Goal: Task Accomplishment & Management: Complete application form

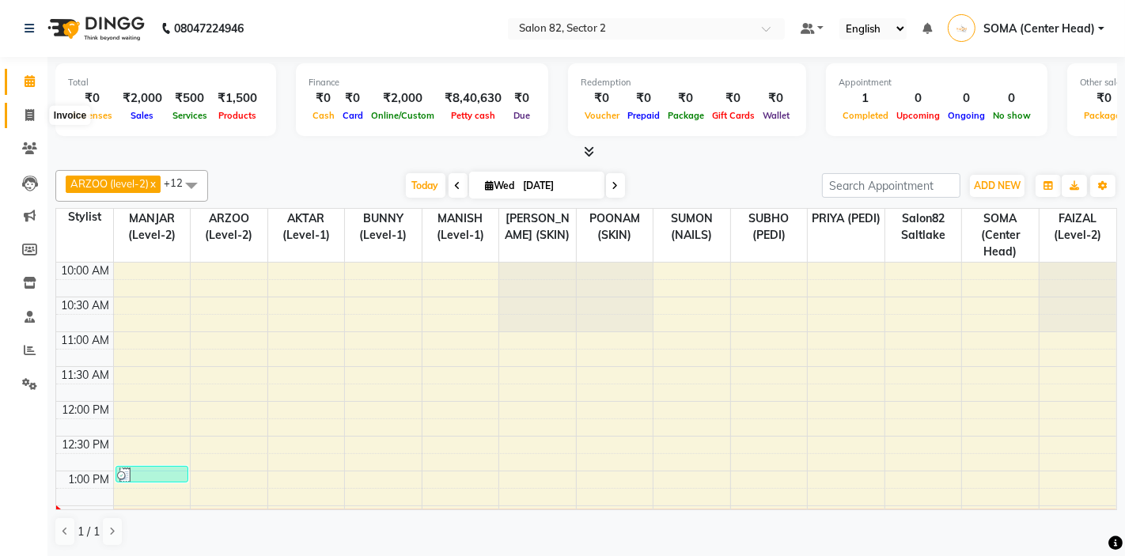
click at [30, 114] on icon at bounding box center [29, 115] width 9 height 12
select select "service"
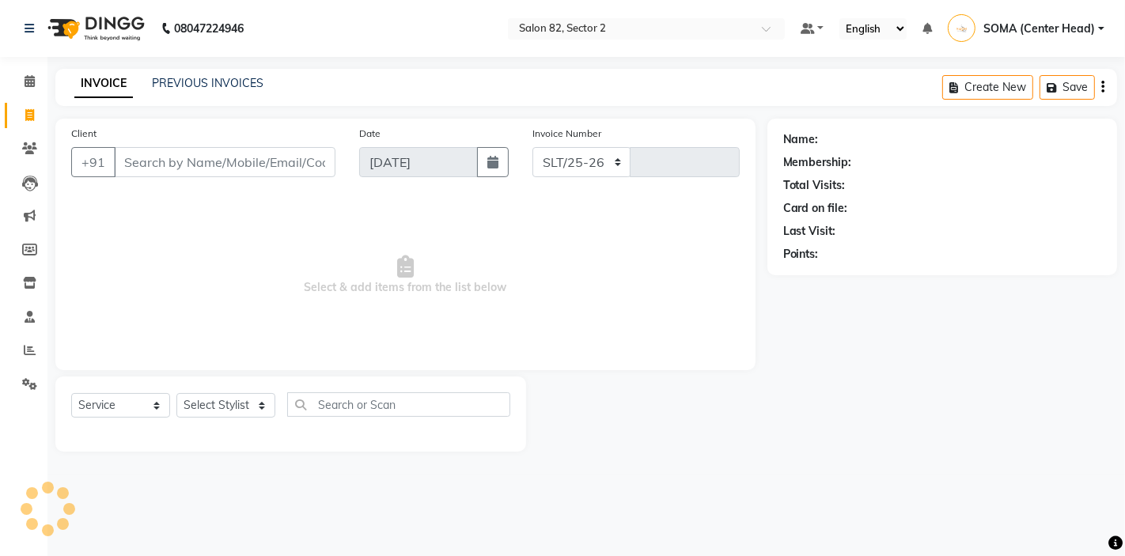
select select "8703"
type input "1700"
click at [210, 403] on select "Select Stylist" at bounding box center [225, 405] width 99 height 25
select select "67954"
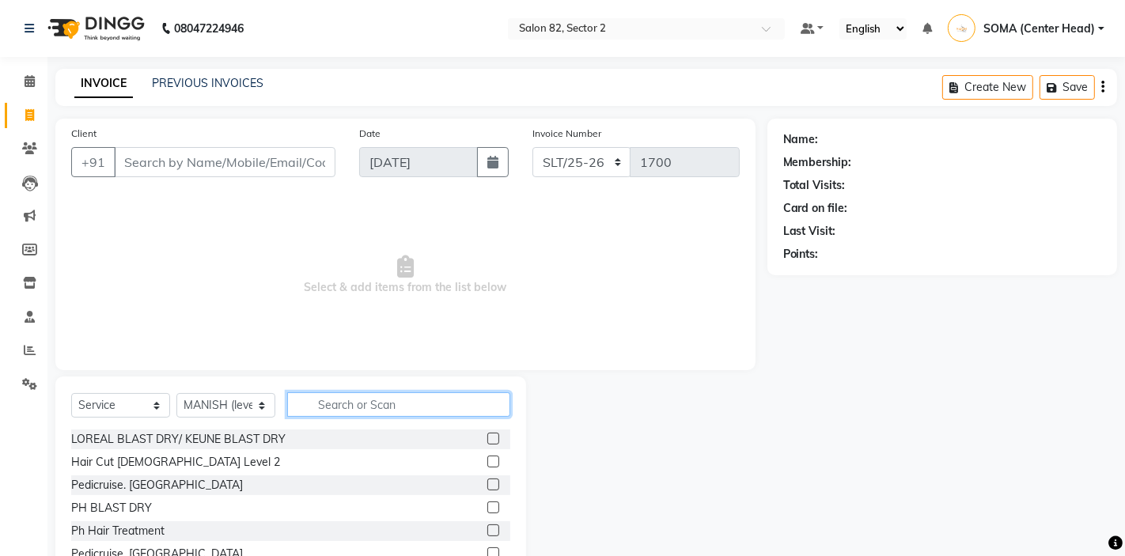
click at [347, 406] on input "text" at bounding box center [398, 404] width 223 height 25
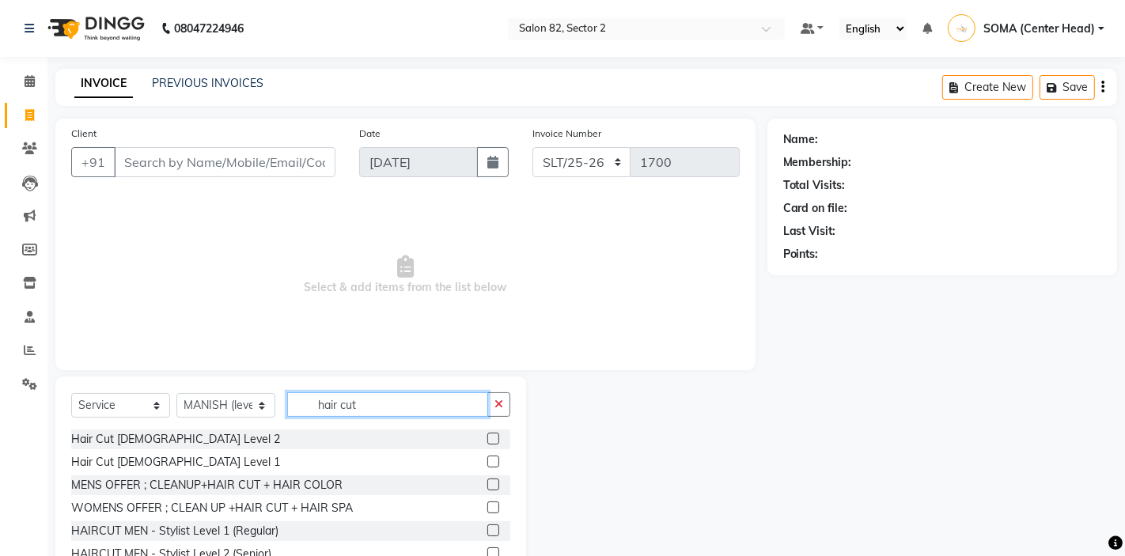
type input "hair cut"
click at [495, 531] on label at bounding box center [493, 531] width 12 height 12
click at [495, 531] on input "checkbox" at bounding box center [492, 531] width 10 height 10
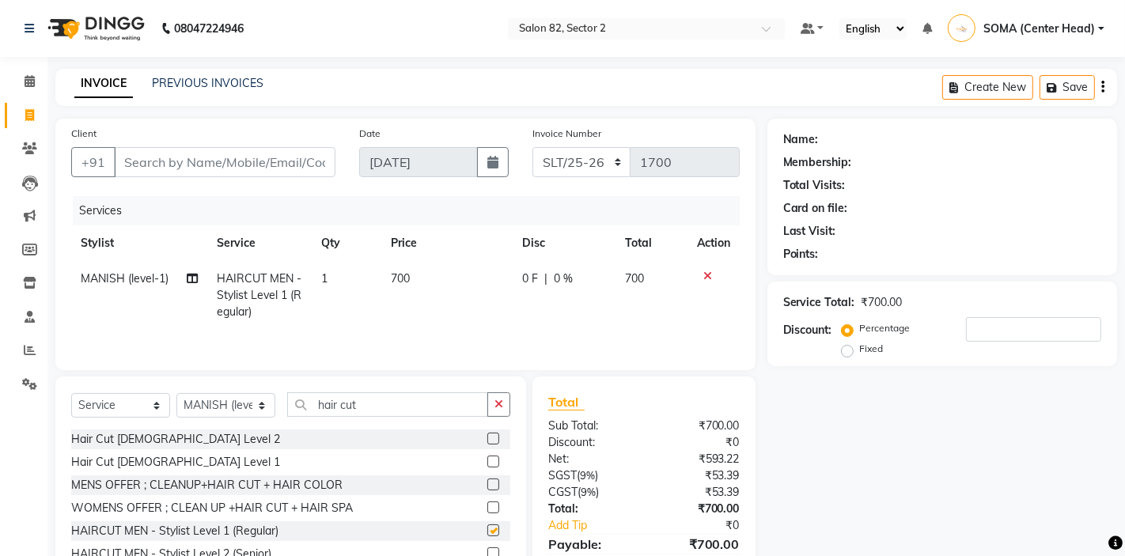
checkbox input "false"
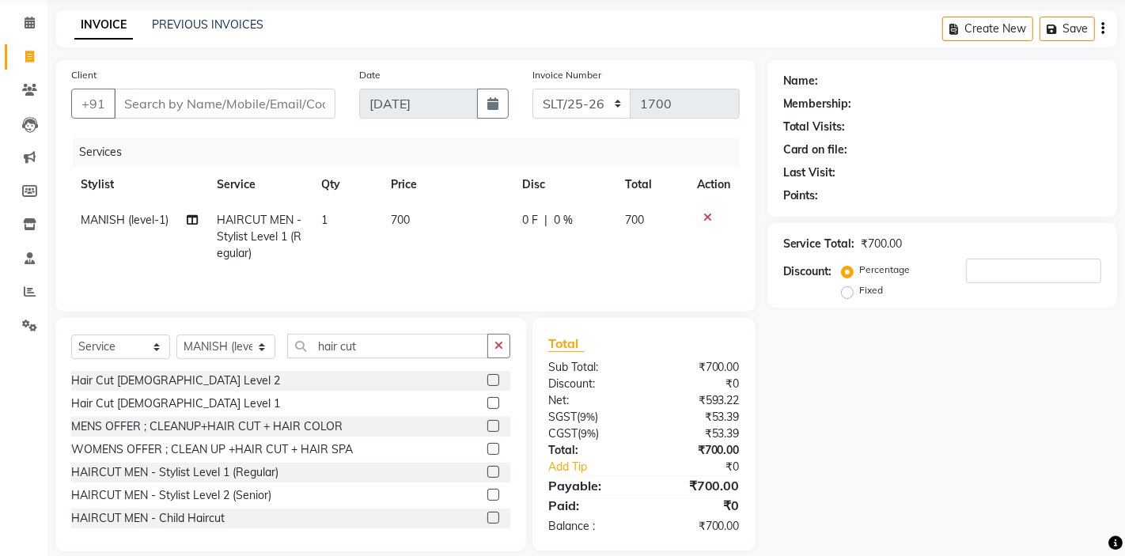
scroll to position [76, 0]
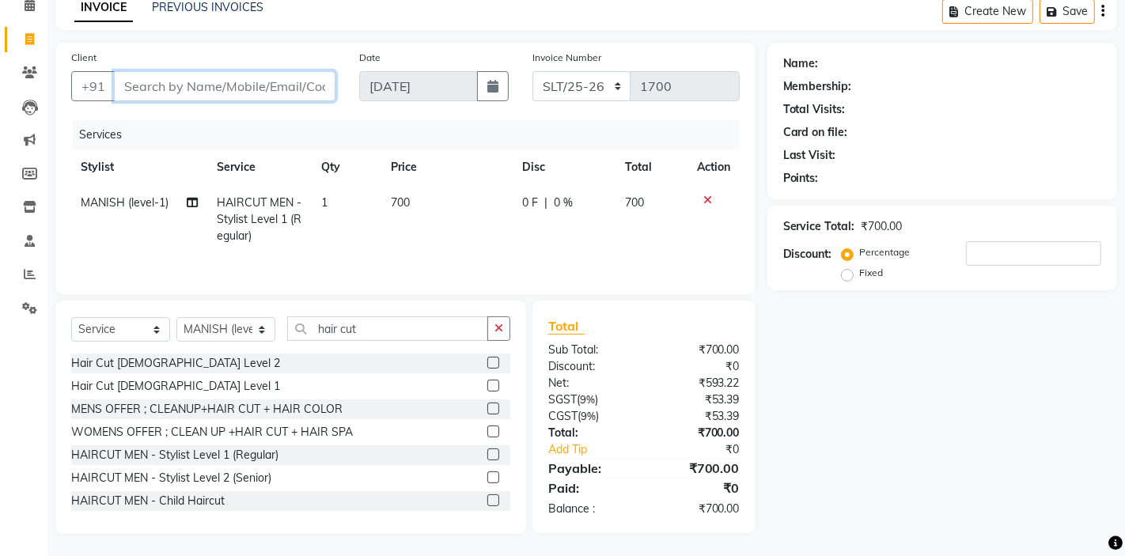
click at [263, 89] on input "Client" at bounding box center [225, 86] width 222 height 30
click at [246, 88] on input "Client" at bounding box center [225, 86] width 222 height 30
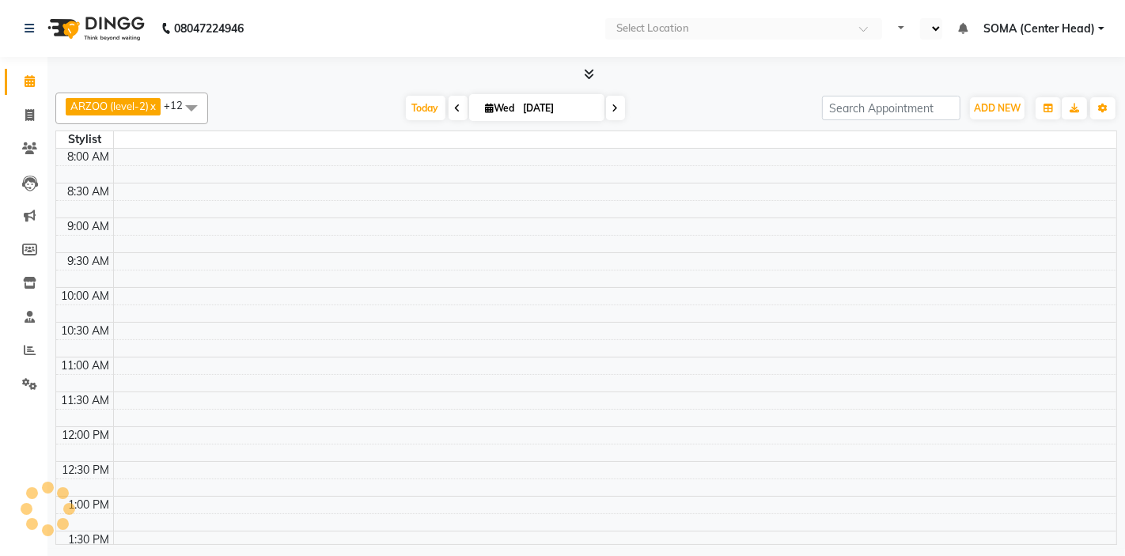
select select "en"
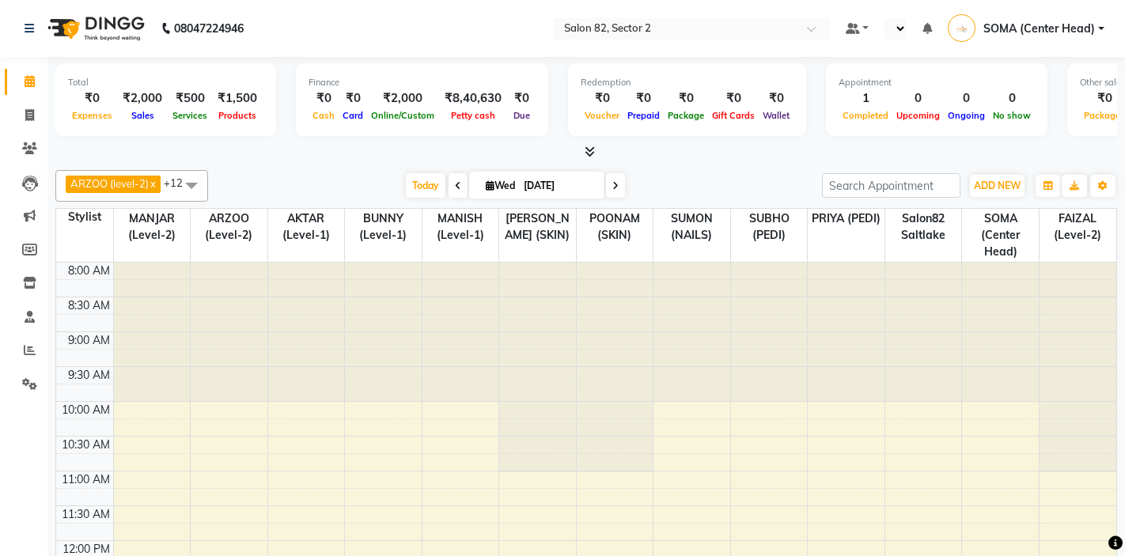
select select "en"
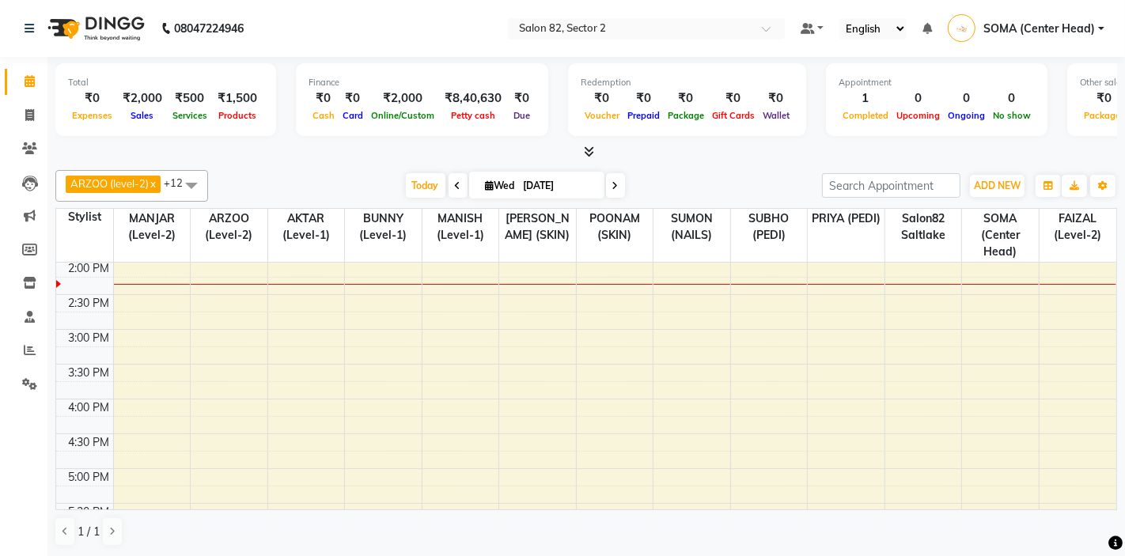
scroll to position [289, 0]
click at [28, 114] on icon at bounding box center [29, 115] width 9 height 12
select select "service"
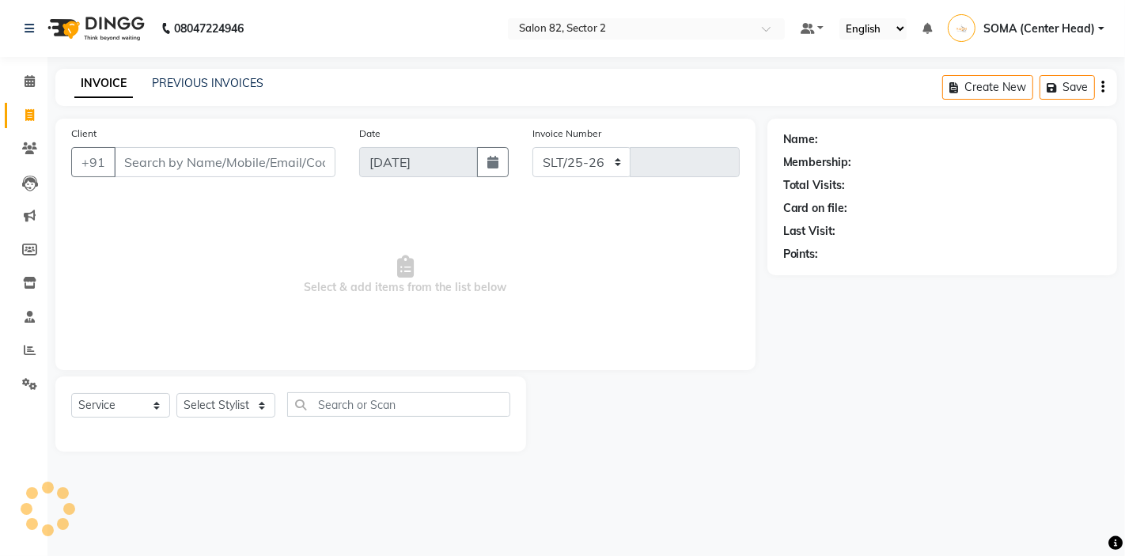
select select "8703"
type input "1700"
click at [143, 172] on input "Client" at bounding box center [225, 162] width 222 height 30
type input "h"
click at [224, 401] on select "Select Stylist AKTAR (level-1) ARZOO (level-2) BUNNY (level-1) FAIZAL (level-2)…" at bounding box center [225, 405] width 99 height 25
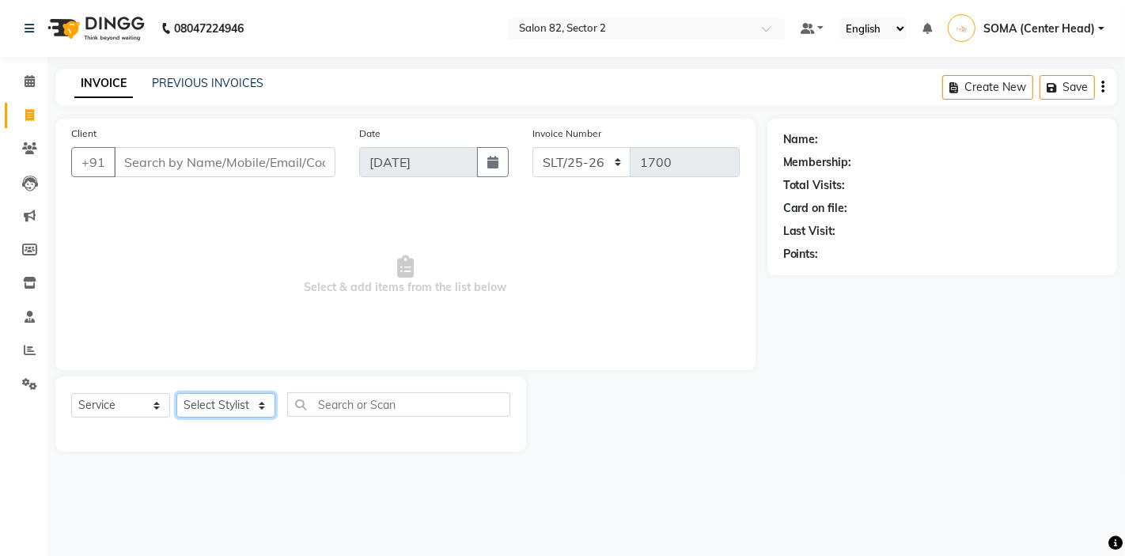
select select "33747"
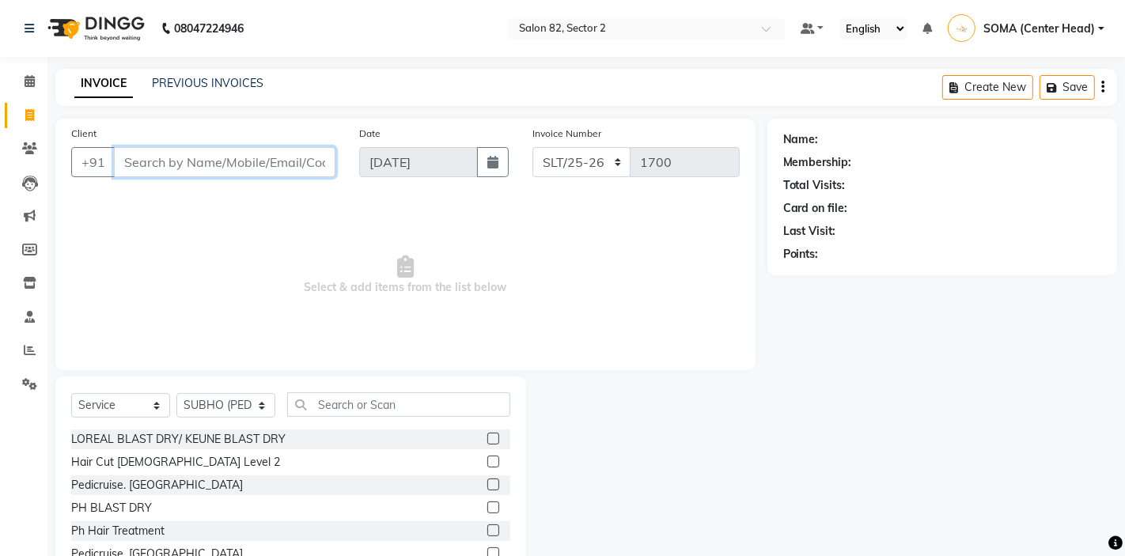
click at [273, 172] on input "Client" at bounding box center [225, 162] width 222 height 30
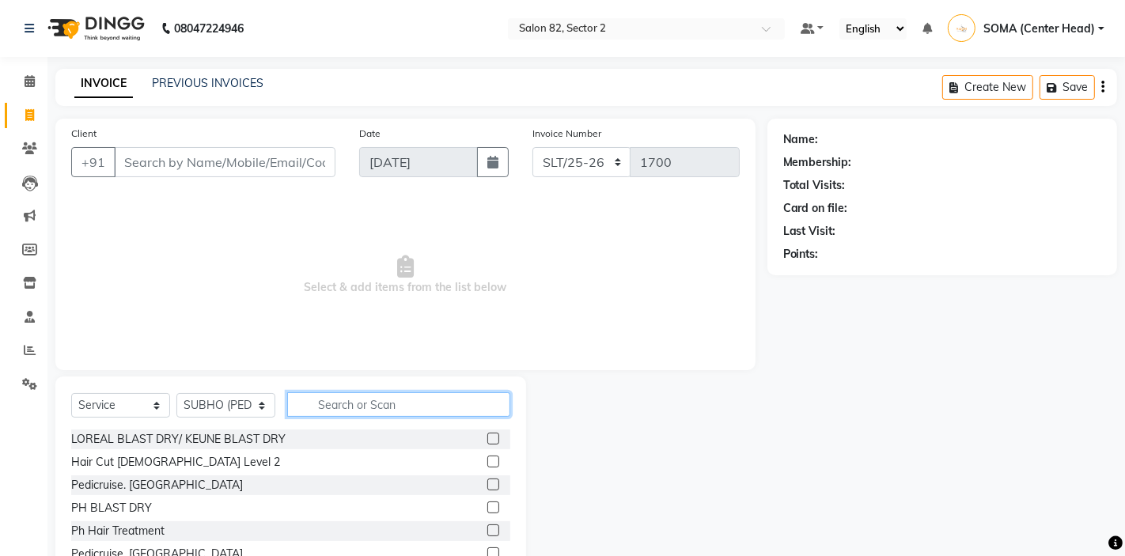
click at [359, 408] on input "text" at bounding box center [398, 404] width 223 height 25
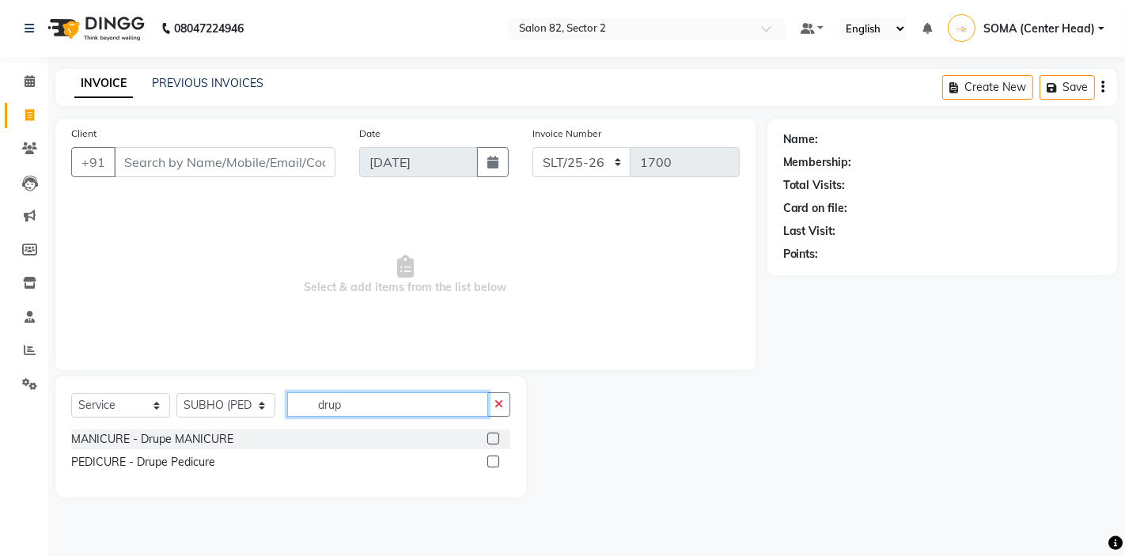
type input "drup"
click at [492, 461] on label at bounding box center [493, 462] width 12 height 12
click at [492, 461] on input "checkbox" at bounding box center [492, 462] width 10 height 10
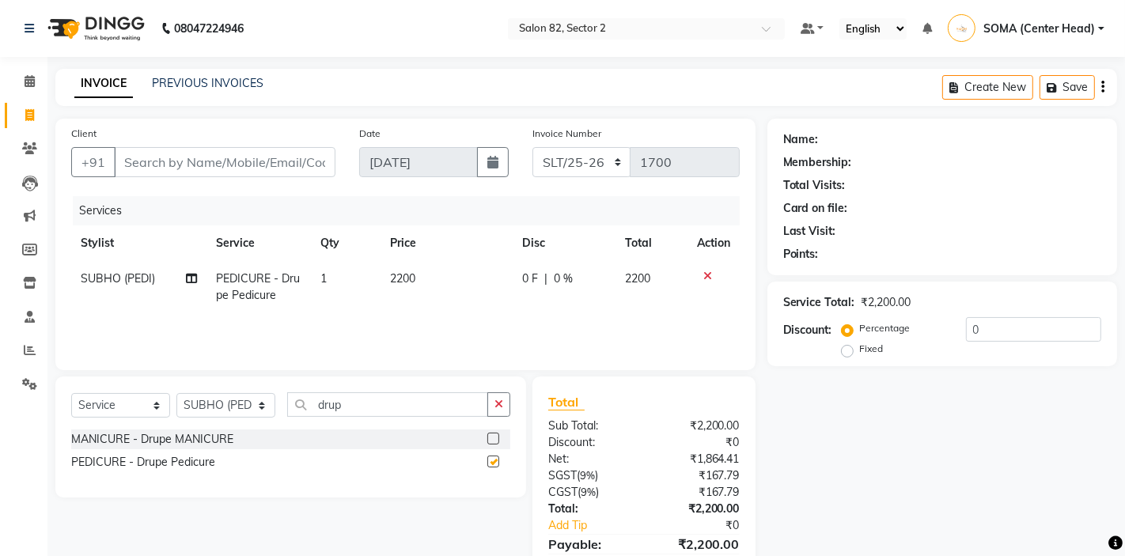
checkbox input "false"
click at [257, 305] on td "PEDICURE - Drupe Pedicure" at bounding box center [258, 287] width 104 height 52
select select "33747"
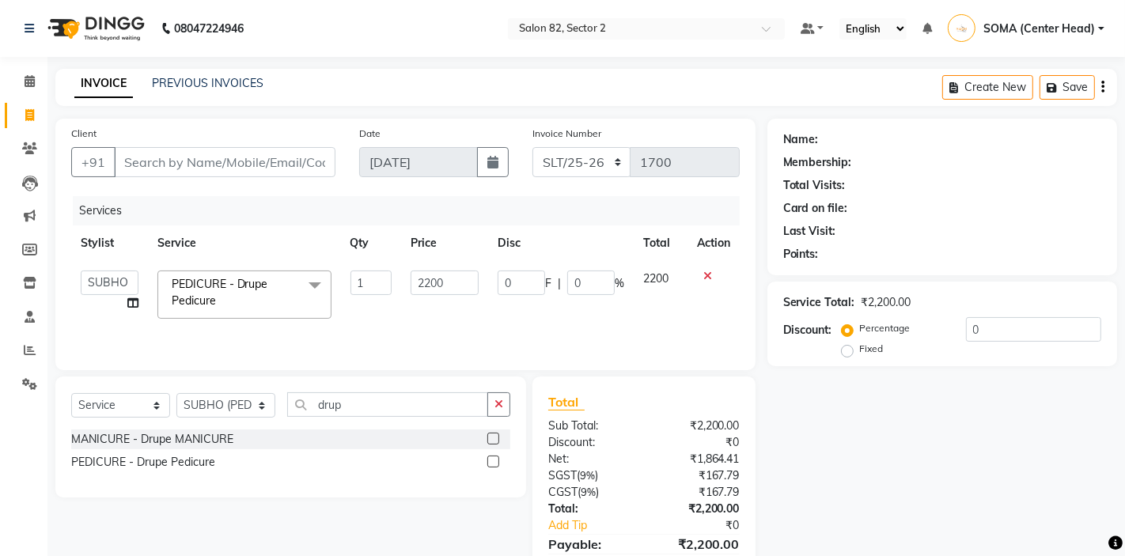
click at [256, 297] on span "PEDICURE - Drupe Pedicure x" at bounding box center [237, 293] width 139 height 34
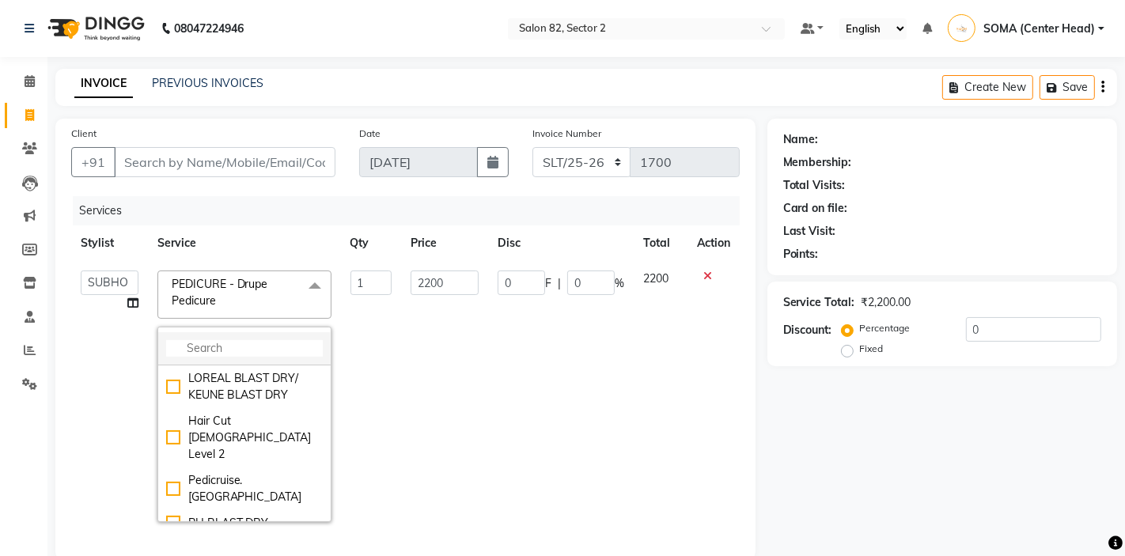
click at [215, 343] on input "multiselect-search" at bounding box center [244, 348] width 157 height 17
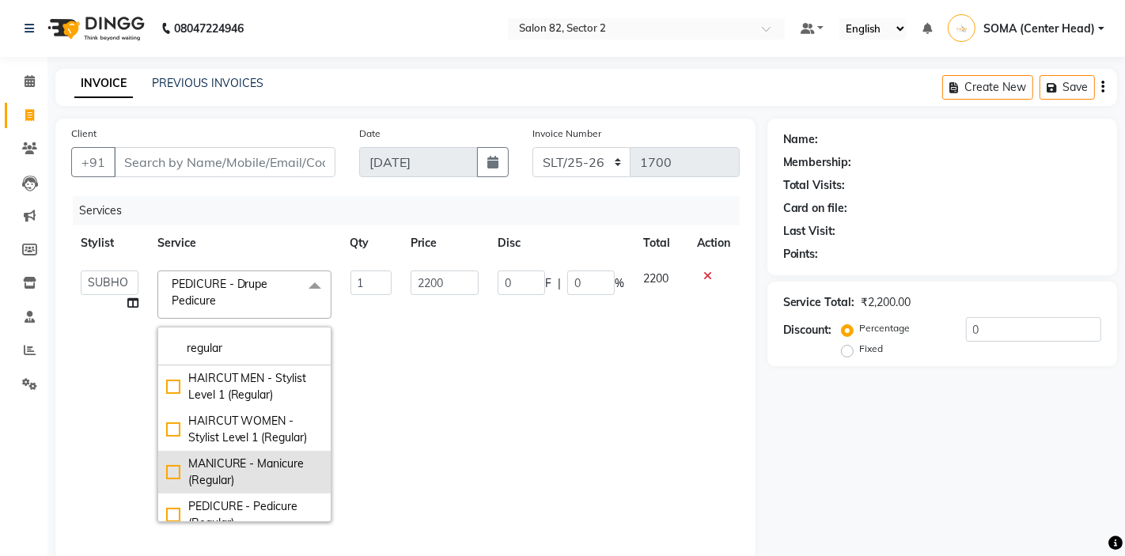
scroll to position [14, 0]
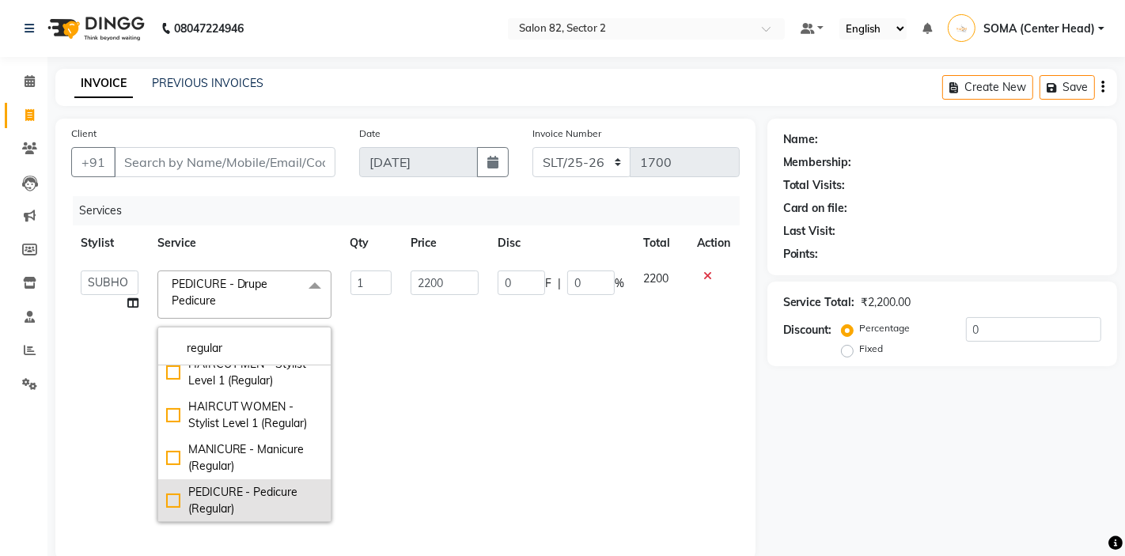
type input "regular"
click at [175, 501] on div "PEDICURE - Pedicure (Regular)" at bounding box center [244, 500] width 157 height 33
checkbox input "true"
type input "1100"
click at [413, 444] on td "1100" at bounding box center [444, 396] width 87 height 271
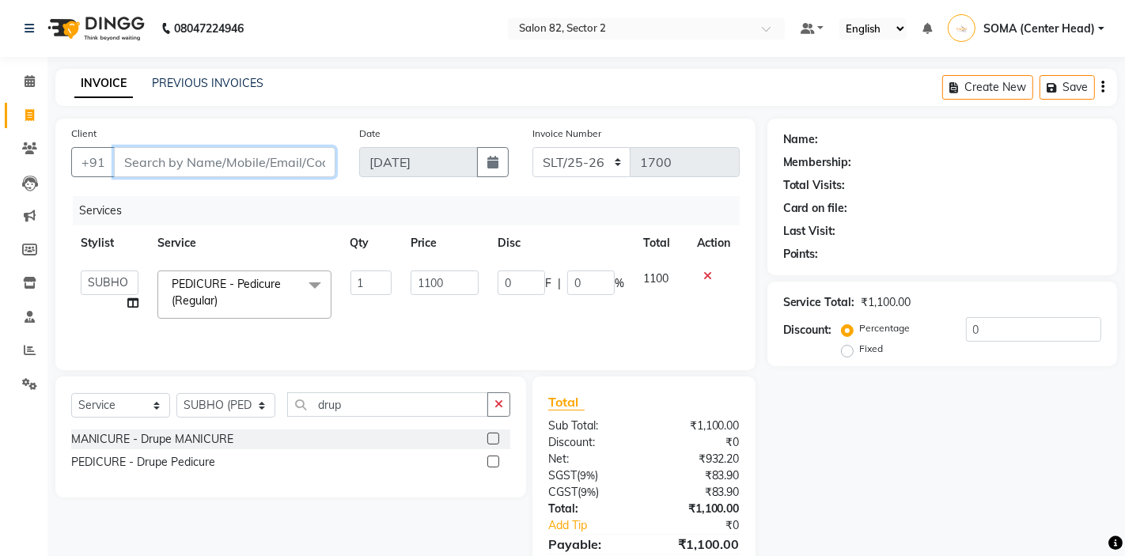
click at [307, 171] on input "Client" at bounding box center [225, 162] width 222 height 30
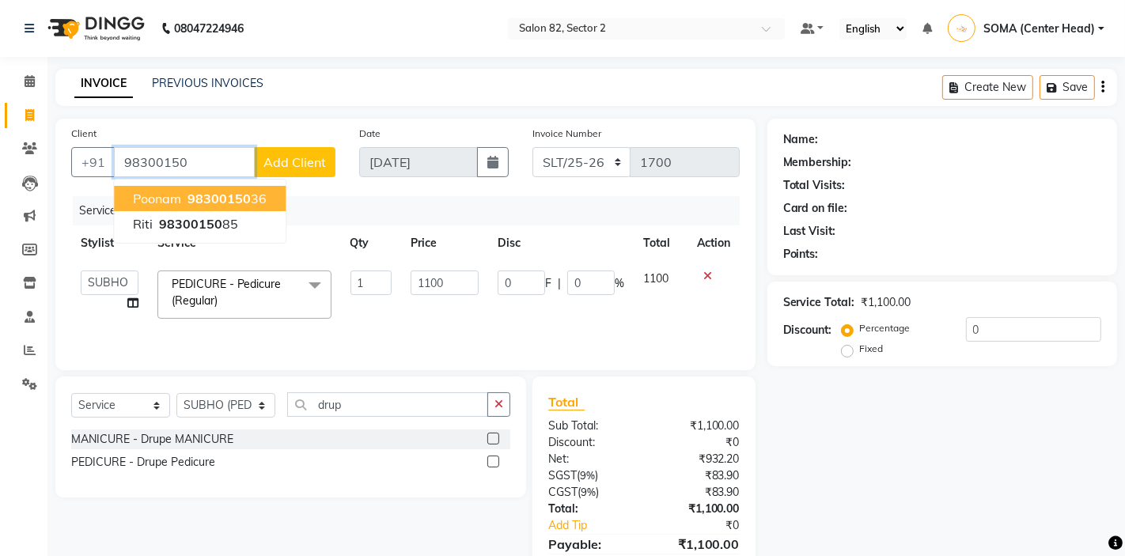
click at [269, 192] on button "poonam 98300150 36" at bounding box center [200, 198] width 172 height 25
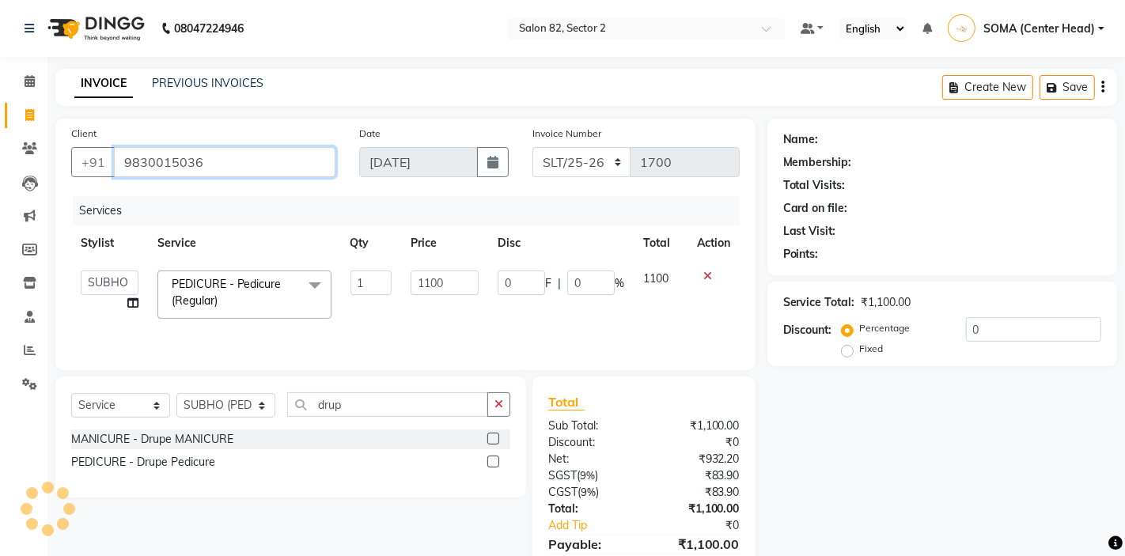
type input "9830015036"
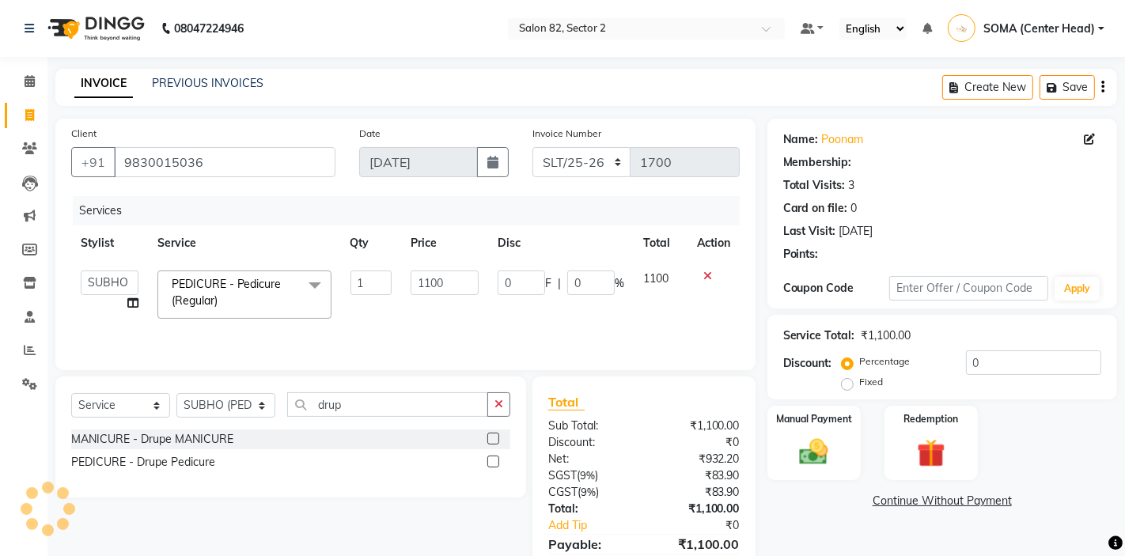
select select "1: Object"
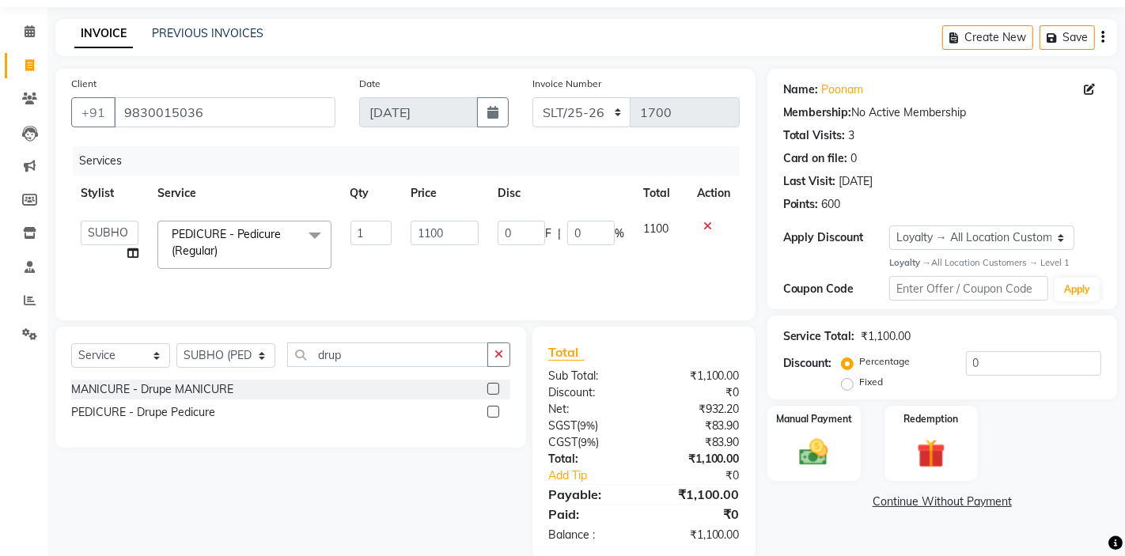
scroll to position [76, 0]
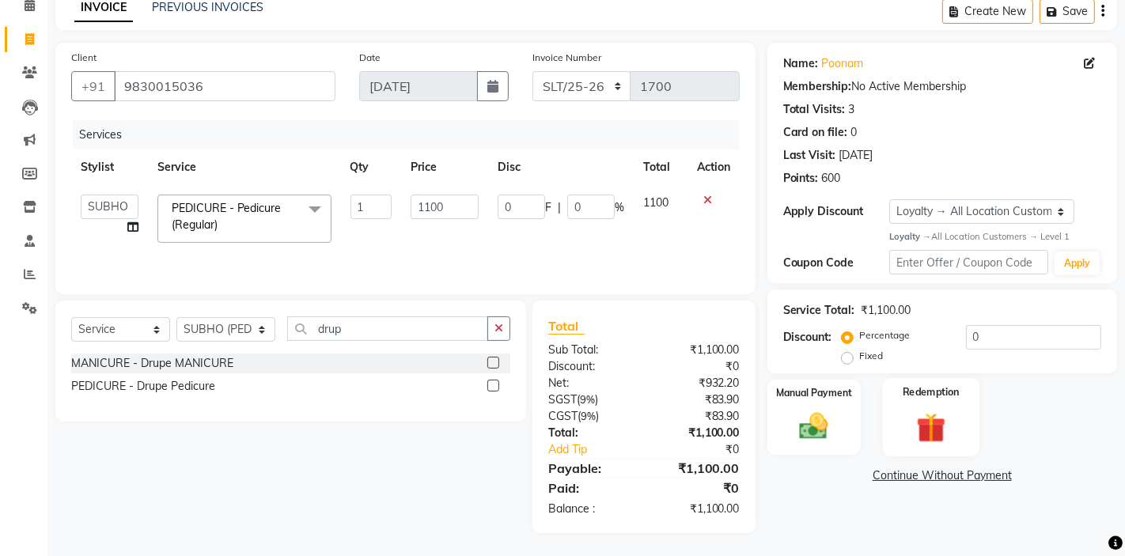
click at [907, 429] on img at bounding box center [931, 428] width 48 height 37
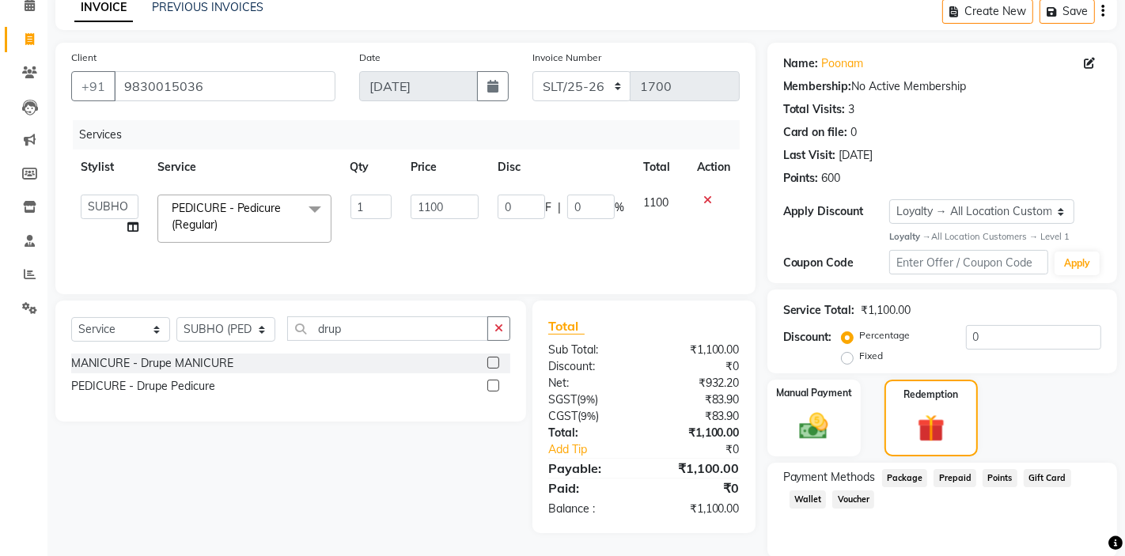
click at [995, 478] on span "Points" at bounding box center [1000, 478] width 35 height 18
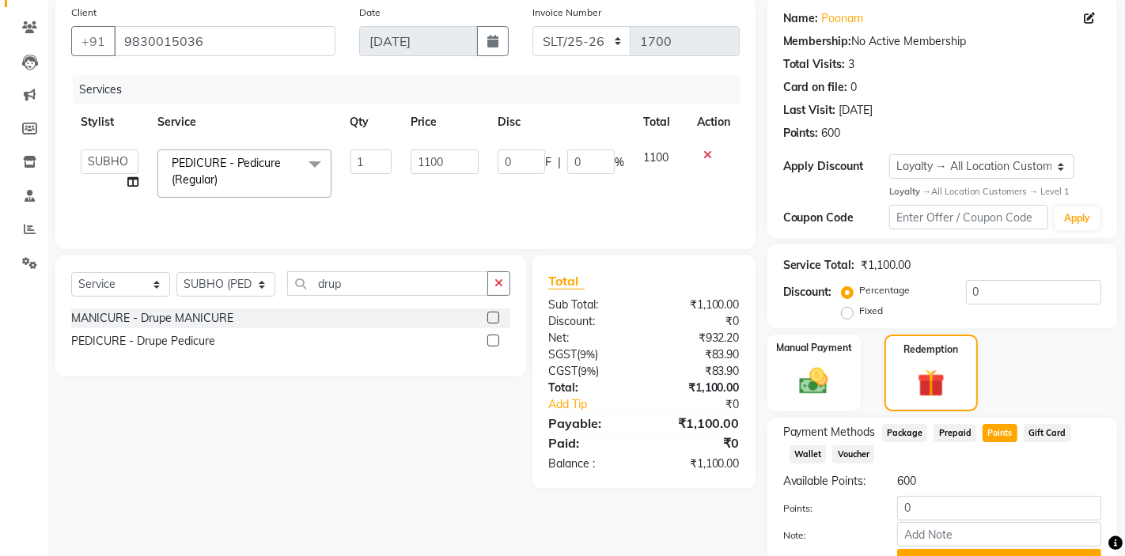
scroll to position [135, 0]
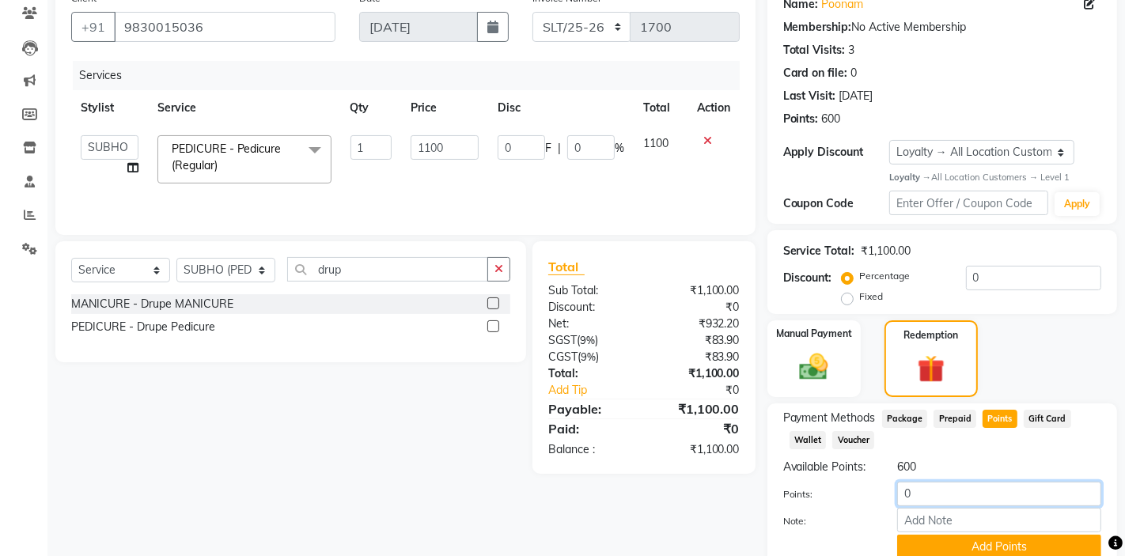
click at [919, 493] on input "0" at bounding box center [999, 494] width 204 height 25
type input "500"
click at [947, 544] on button "Add Points" at bounding box center [999, 547] width 204 height 25
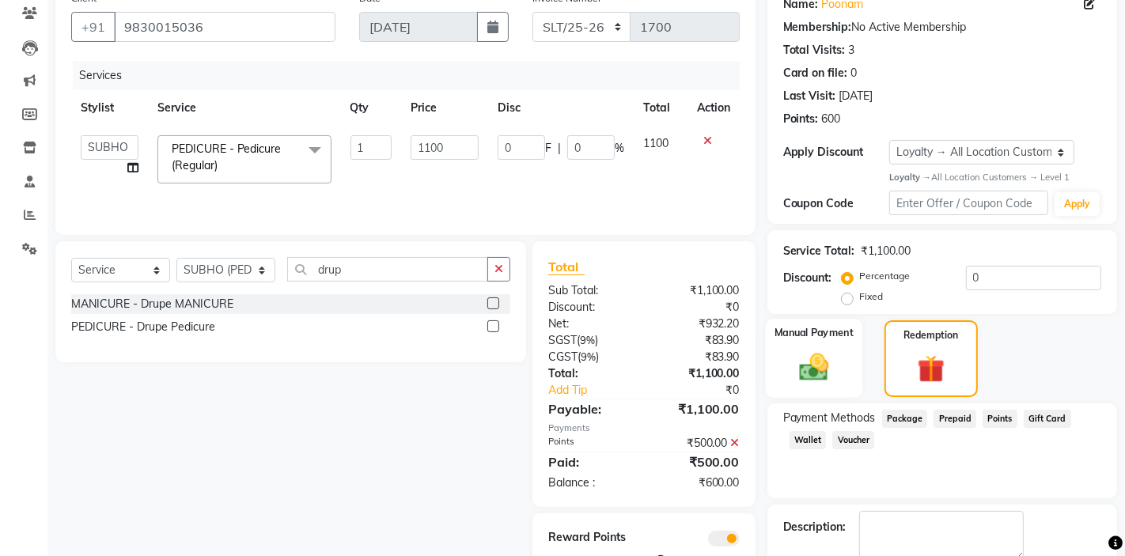
click at [839, 350] on div "Manual Payment" at bounding box center [813, 358] width 97 height 79
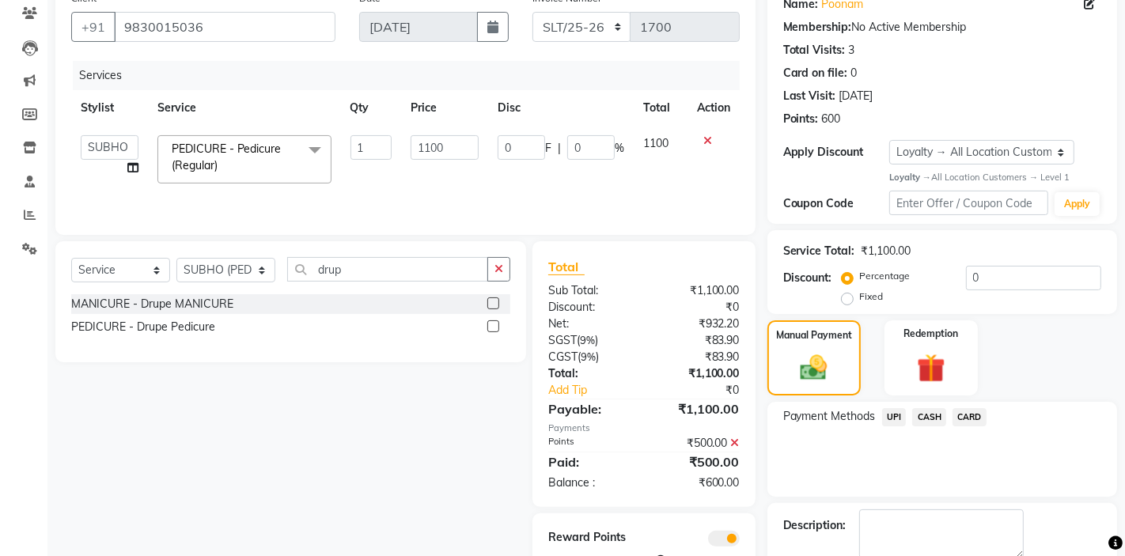
click at [930, 411] on span "CASH" at bounding box center [929, 417] width 34 height 18
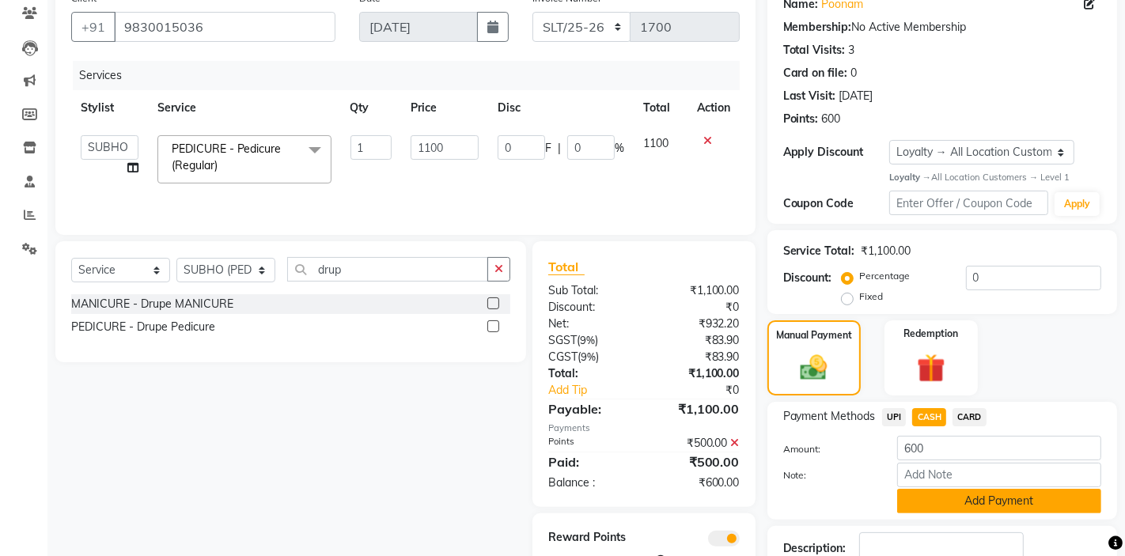
click at [920, 497] on button "Add Payment" at bounding box center [999, 501] width 204 height 25
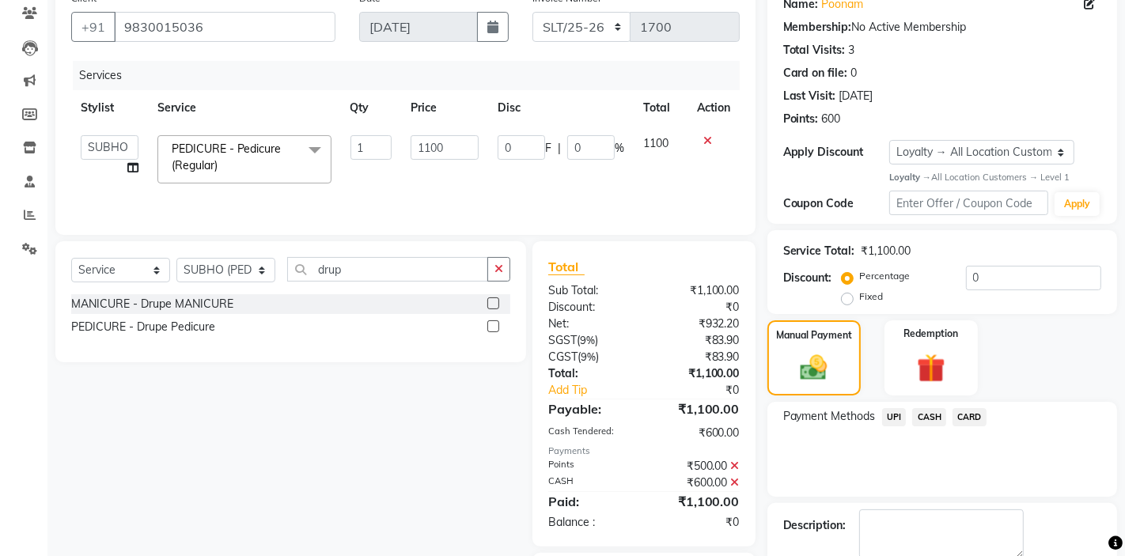
scroll to position [227, 0]
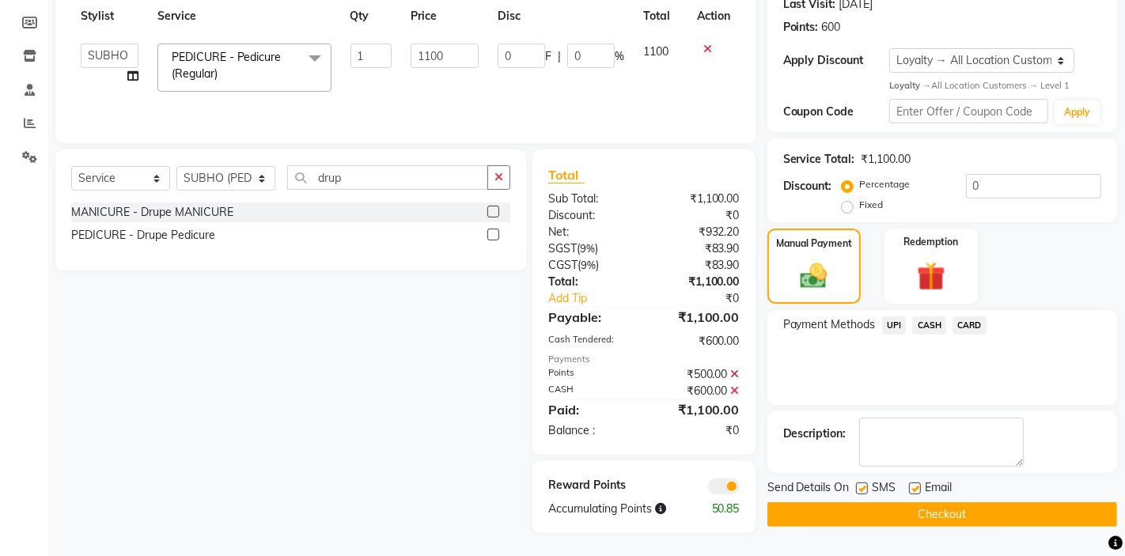
click at [865, 515] on button "Checkout" at bounding box center [942, 514] width 350 height 25
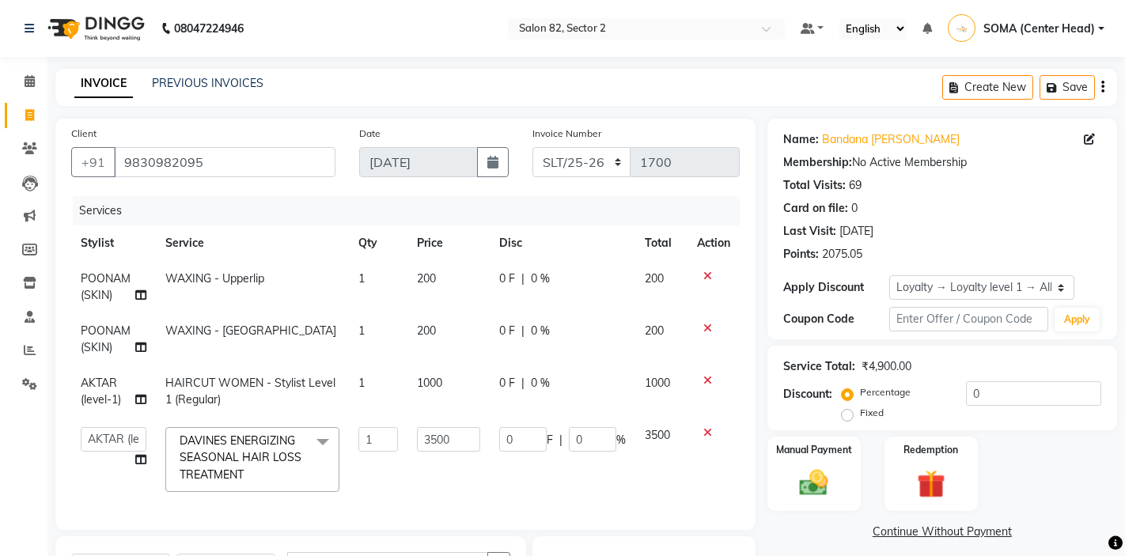
select select "service"
select select "33728"
select select "1: Object"
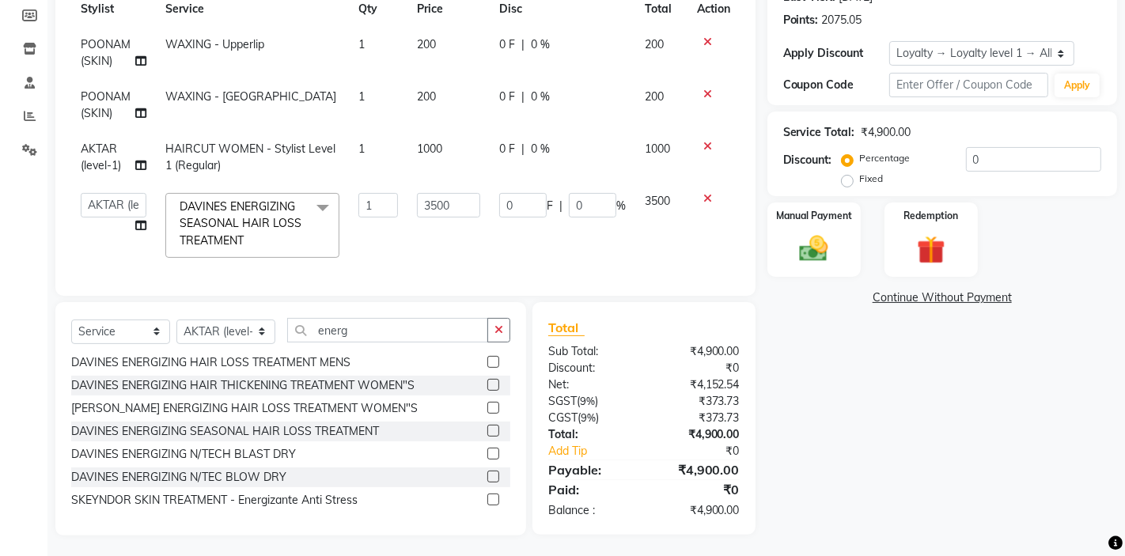
scroll to position [237, 0]
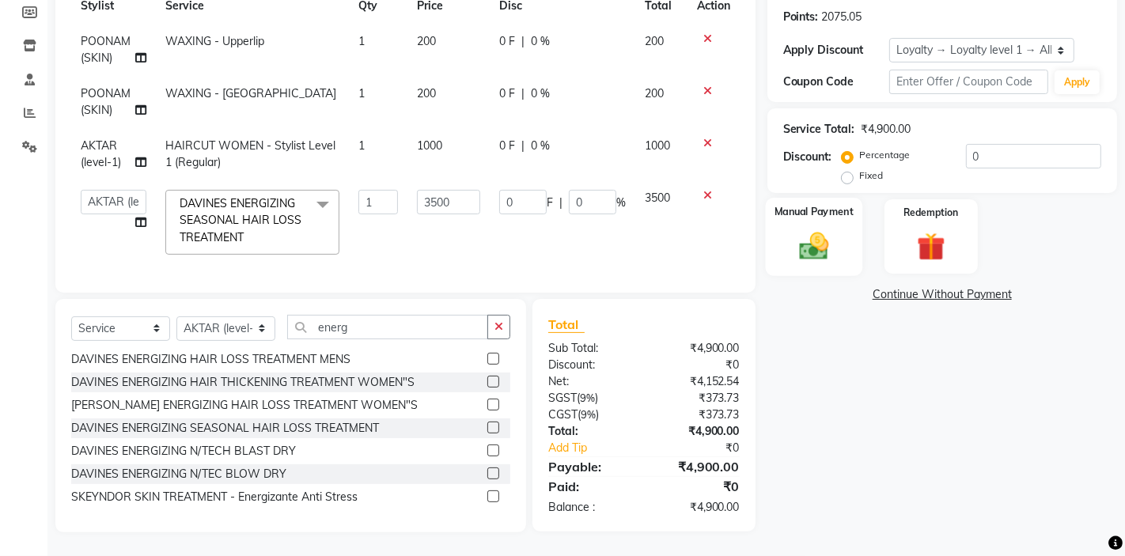
click at [836, 244] on img at bounding box center [814, 246] width 48 height 34
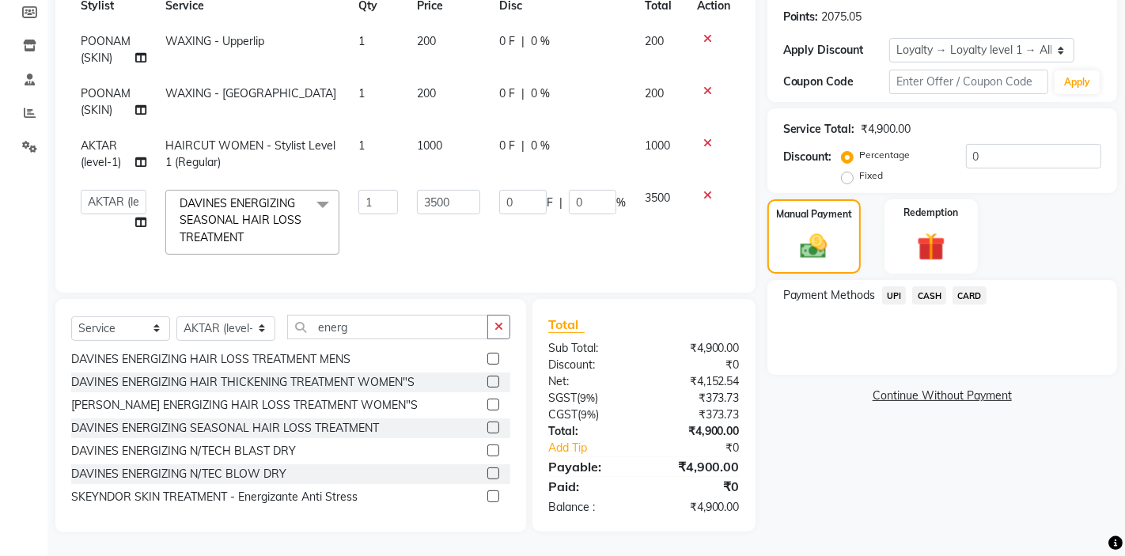
click at [941, 396] on link "Continue Without Payment" at bounding box center [942, 396] width 343 height 17
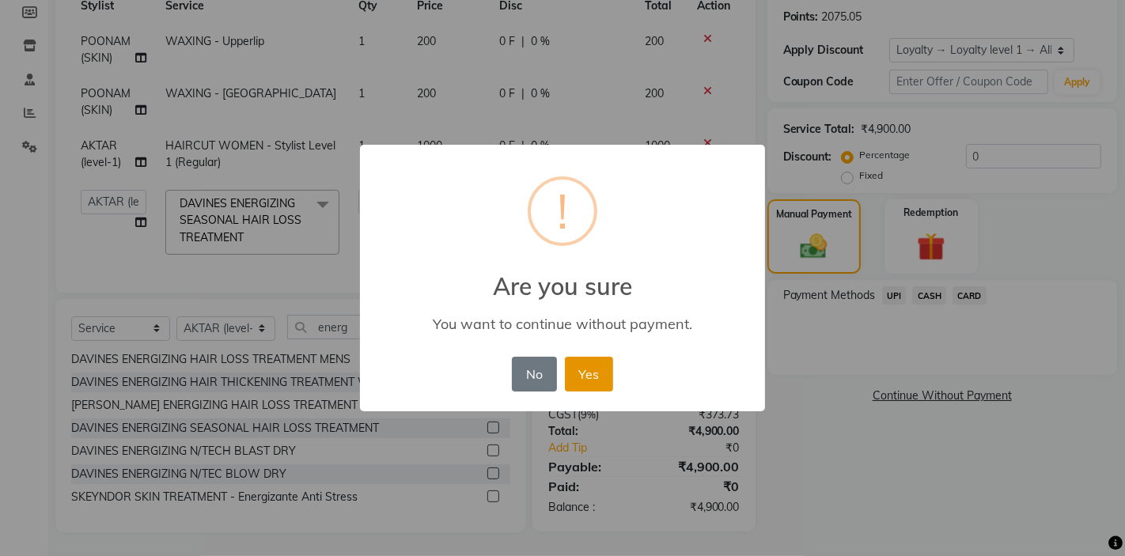
click at [601, 381] on button "Yes" at bounding box center [589, 374] width 48 height 35
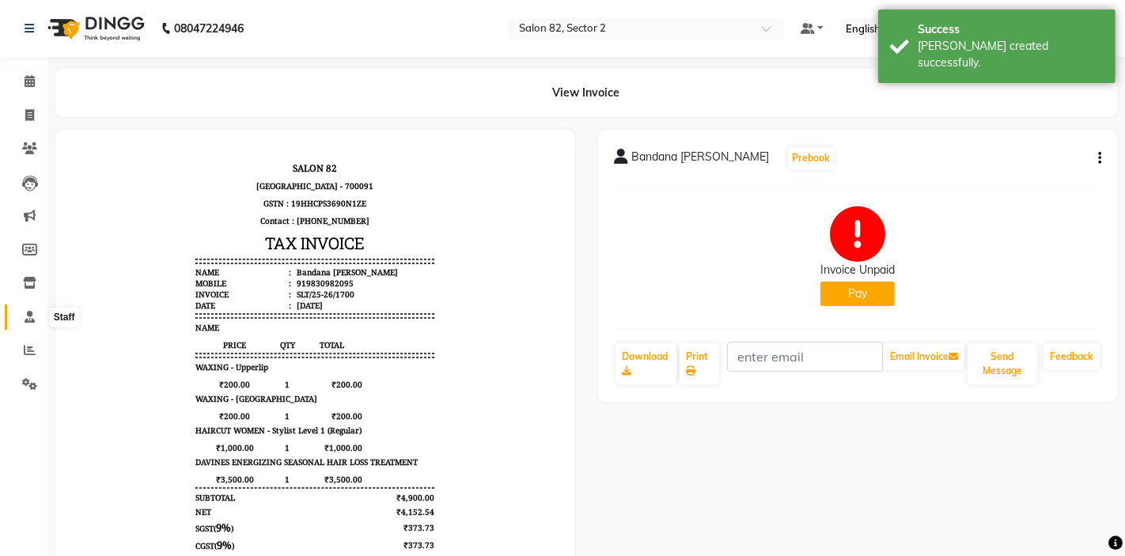
click at [32, 323] on icon at bounding box center [30, 317] width 10 height 12
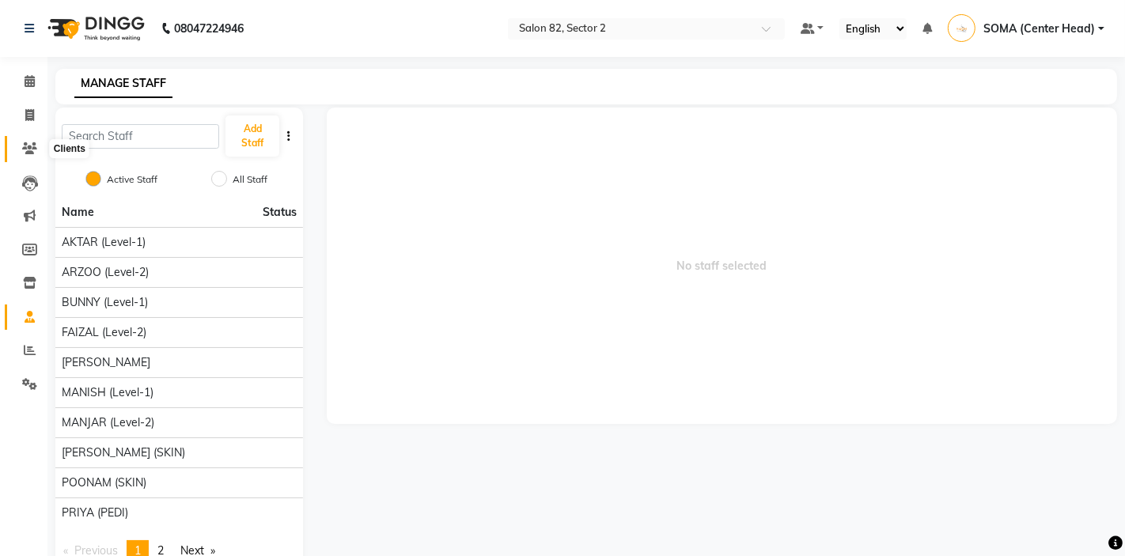
click at [30, 150] on icon at bounding box center [29, 148] width 15 height 12
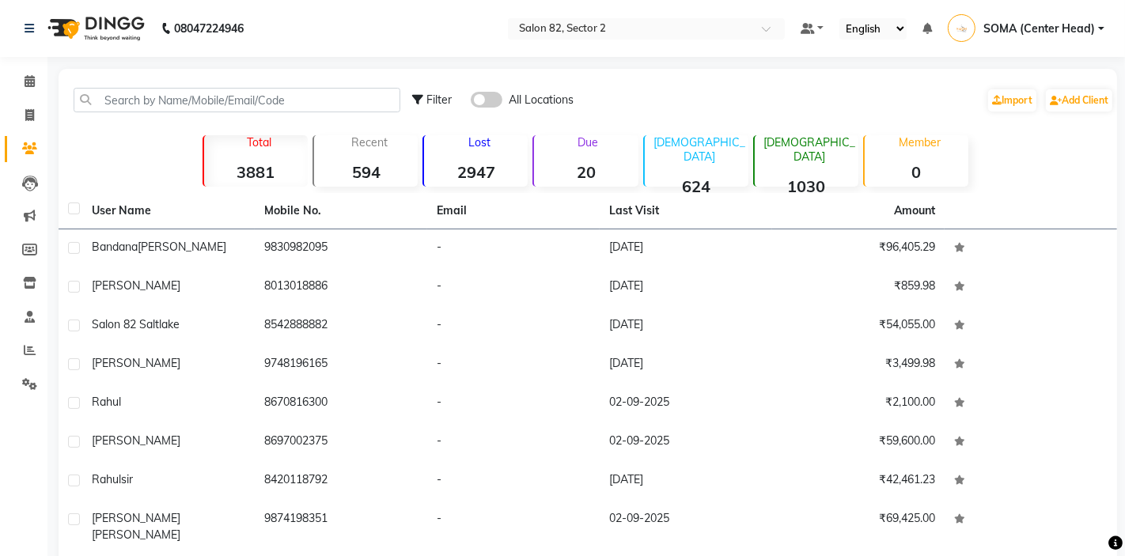
click at [599, 146] on p "Due" at bounding box center [587, 142] width 100 height 14
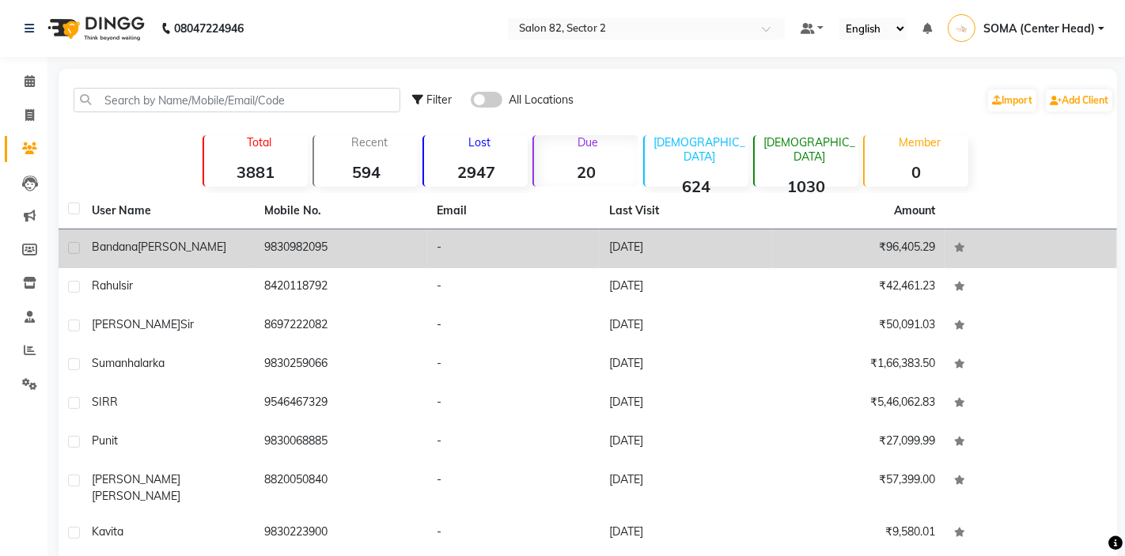
click at [528, 251] on td "-" at bounding box center [513, 248] width 172 height 39
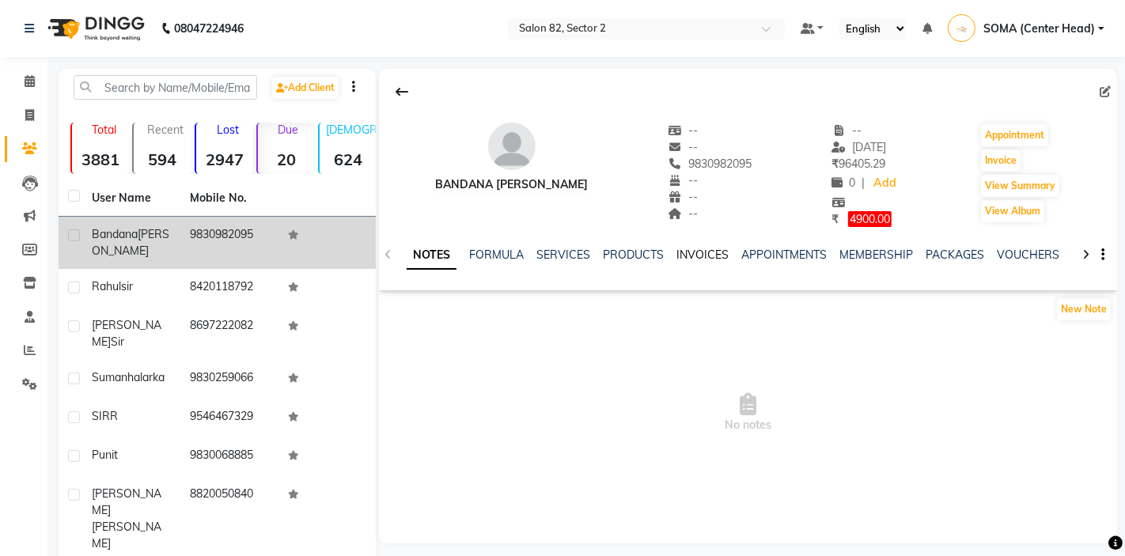
click at [693, 253] on link "INVOICES" at bounding box center [702, 255] width 52 height 14
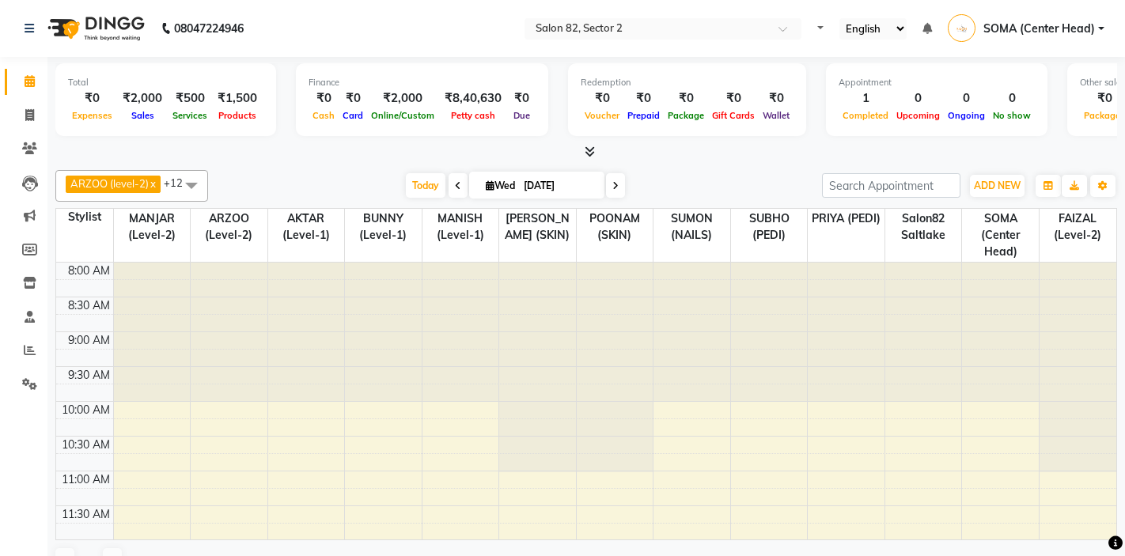
select select "en"
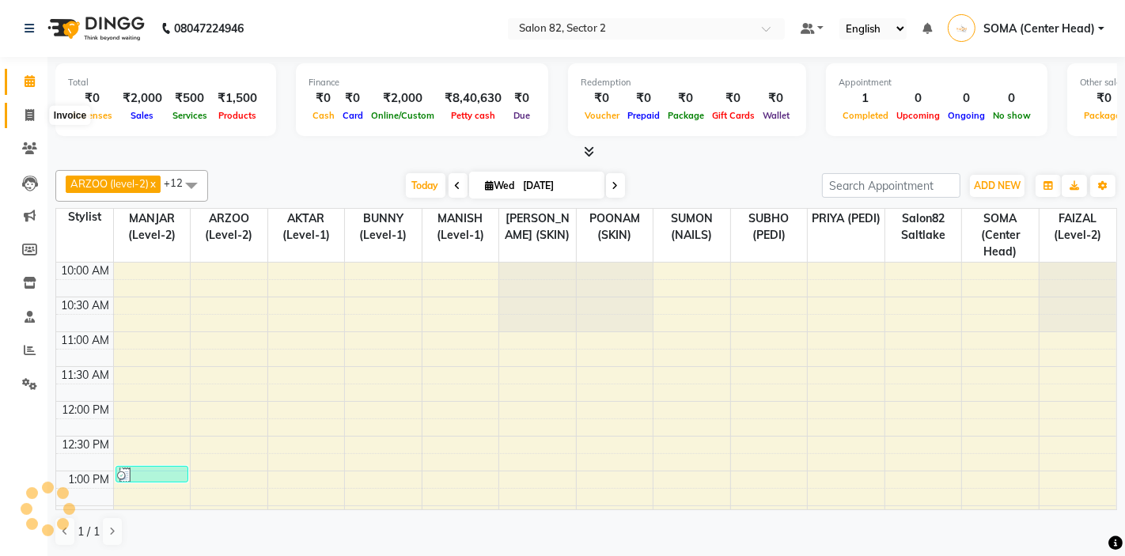
click at [29, 112] on icon at bounding box center [29, 115] width 9 height 12
select select "service"
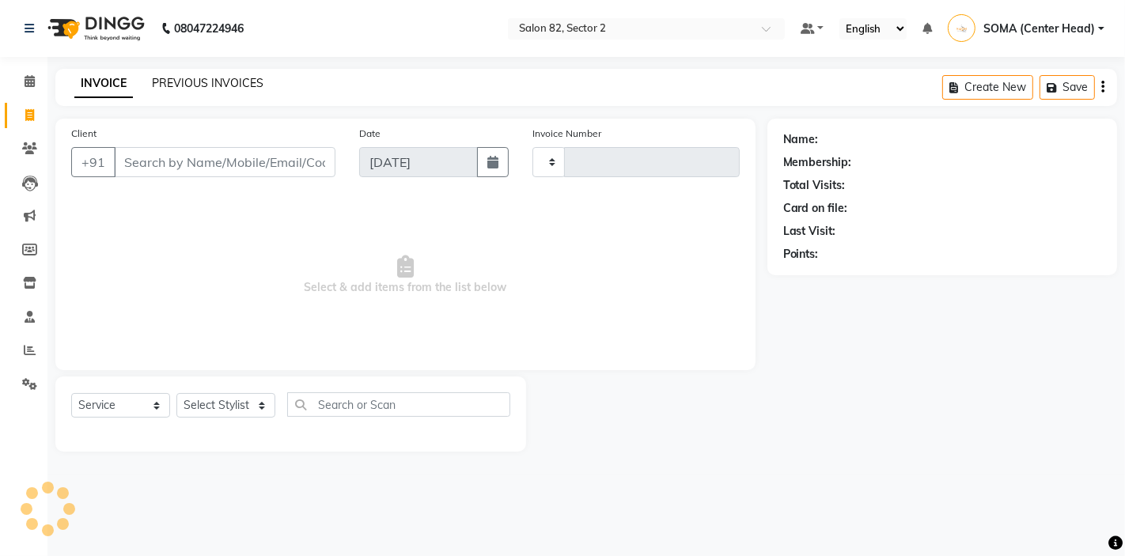
click at [191, 84] on link "PREVIOUS INVOICES" at bounding box center [208, 83] width 112 height 14
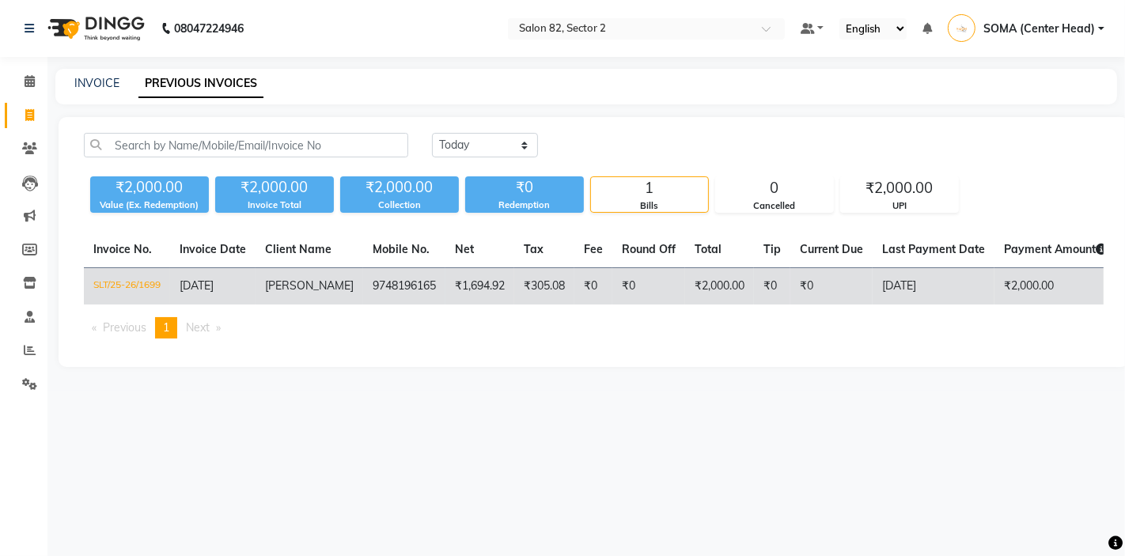
click at [416, 286] on td "9748196165" at bounding box center [404, 286] width 82 height 37
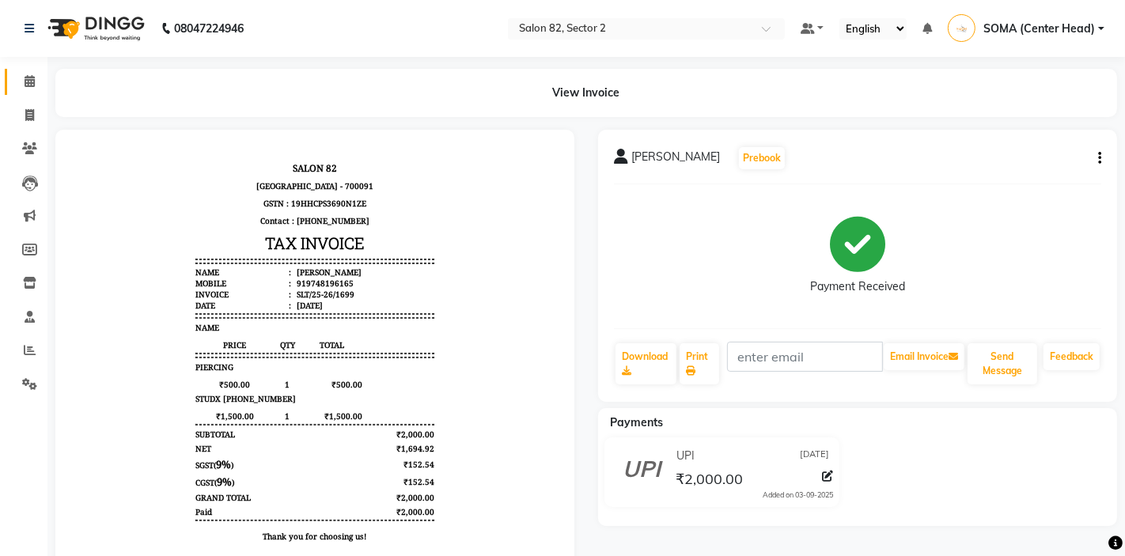
click at [28, 81] on icon at bounding box center [30, 81] width 10 height 12
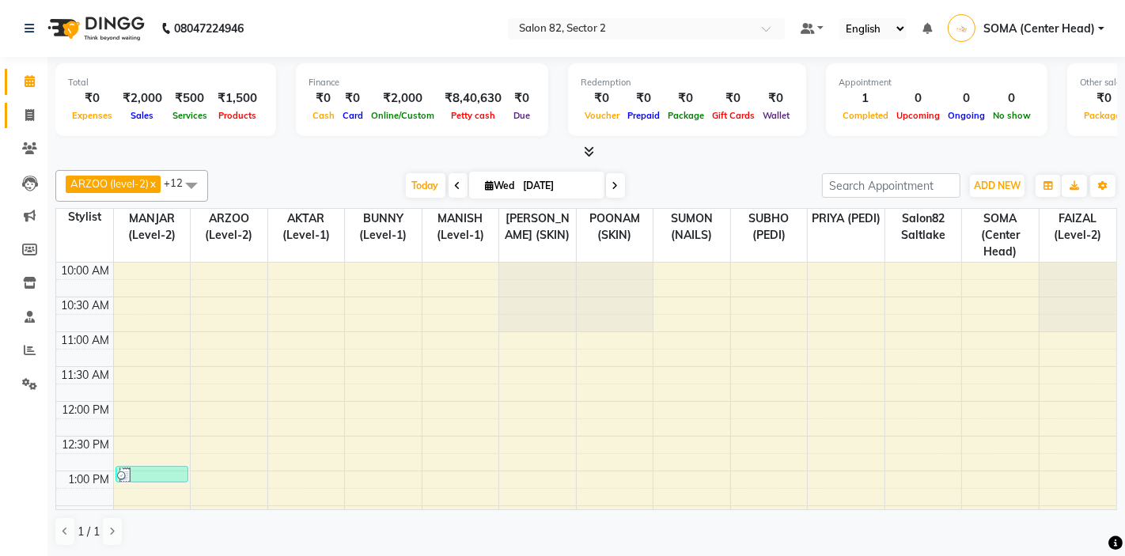
click at [32, 112] on icon at bounding box center [29, 115] width 9 height 12
select select "service"
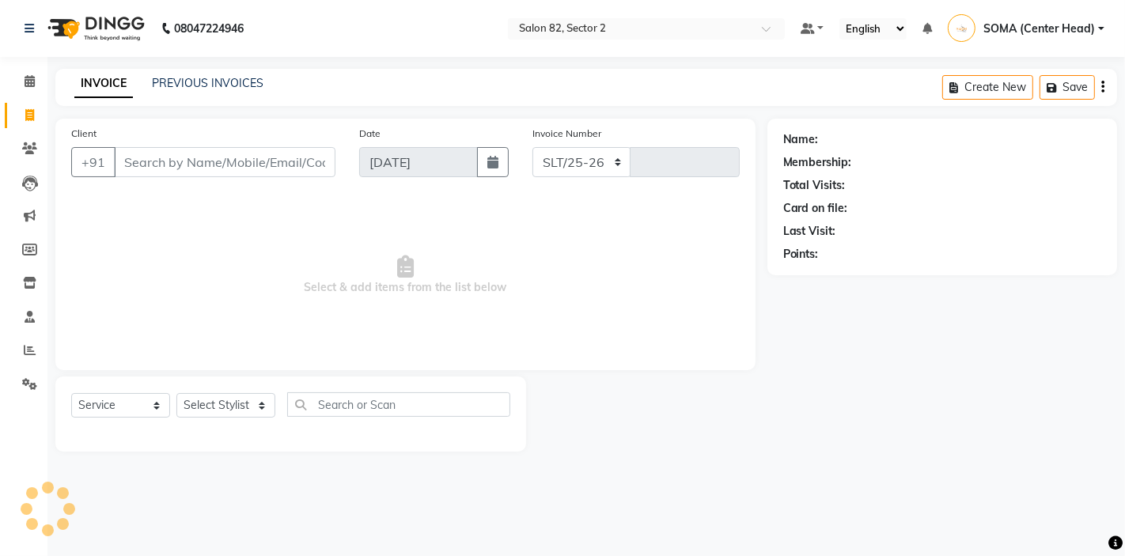
select select "8703"
type input "1700"
click at [238, 79] on link "PREVIOUS INVOICES" at bounding box center [208, 83] width 112 height 14
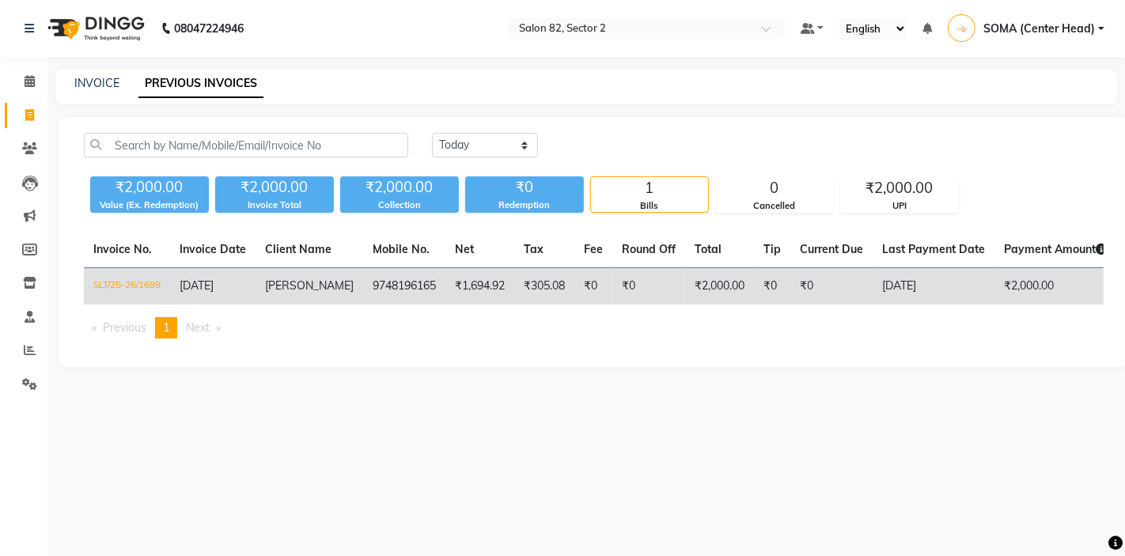
click at [278, 280] on span "[PERSON_NAME]" at bounding box center [309, 285] width 89 height 14
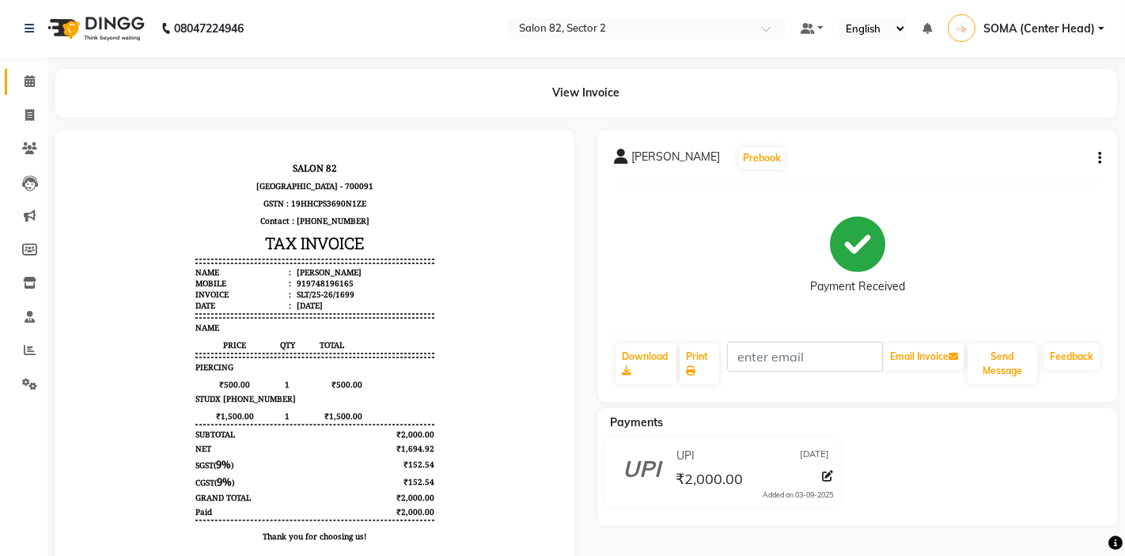
click at [28, 83] on icon at bounding box center [30, 81] width 10 height 12
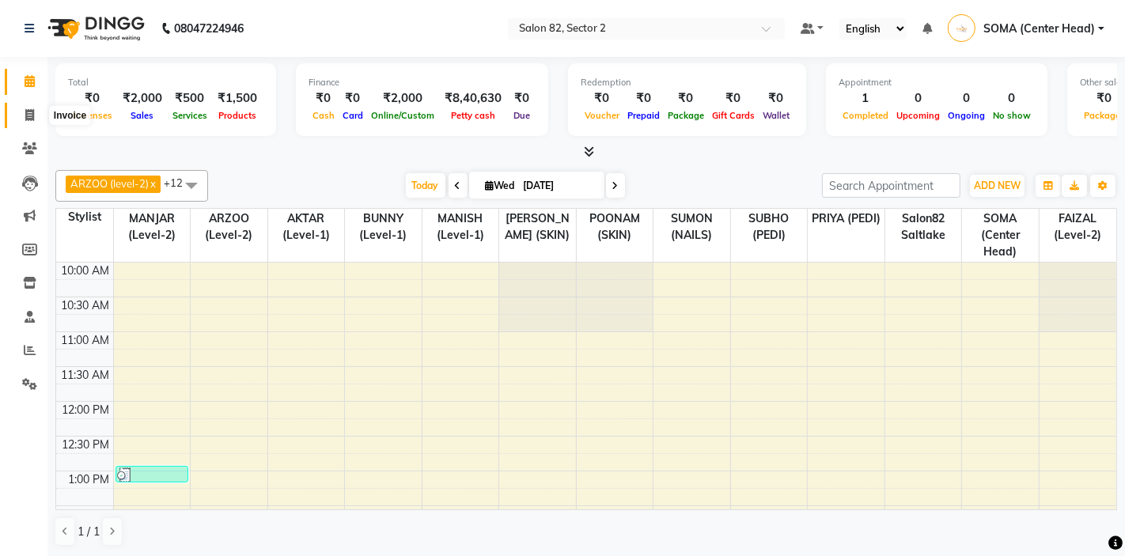
click at [31, 114] on icon at bounding box center [29, 115] width 9 height 12
select select "service"
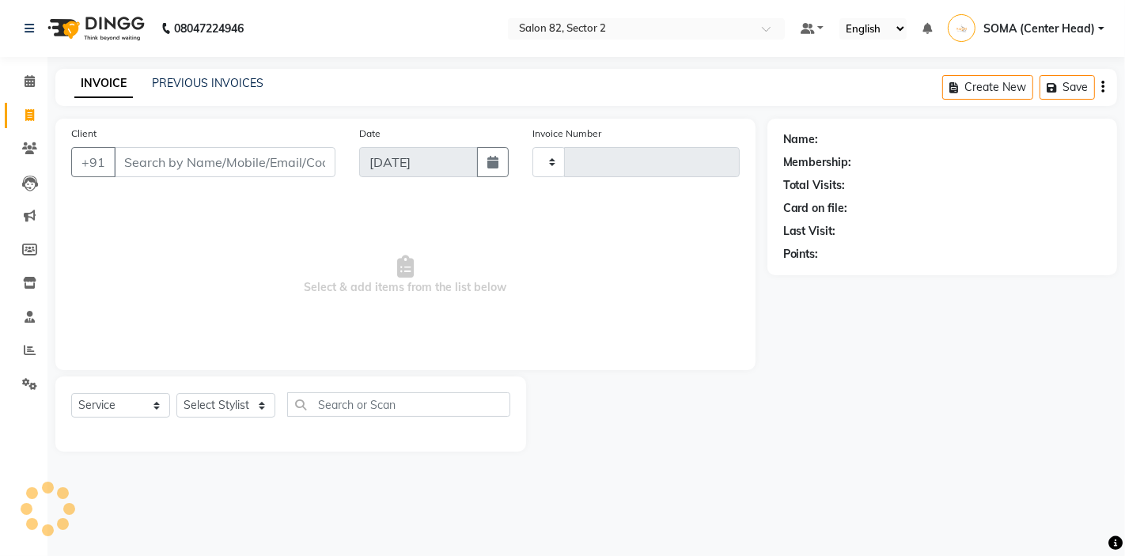
type input "1701"
select select "8703"
click at [224, 79] on link "PREVIOUS INVOICES" at bounding box center [208, 83] width 112 height 14
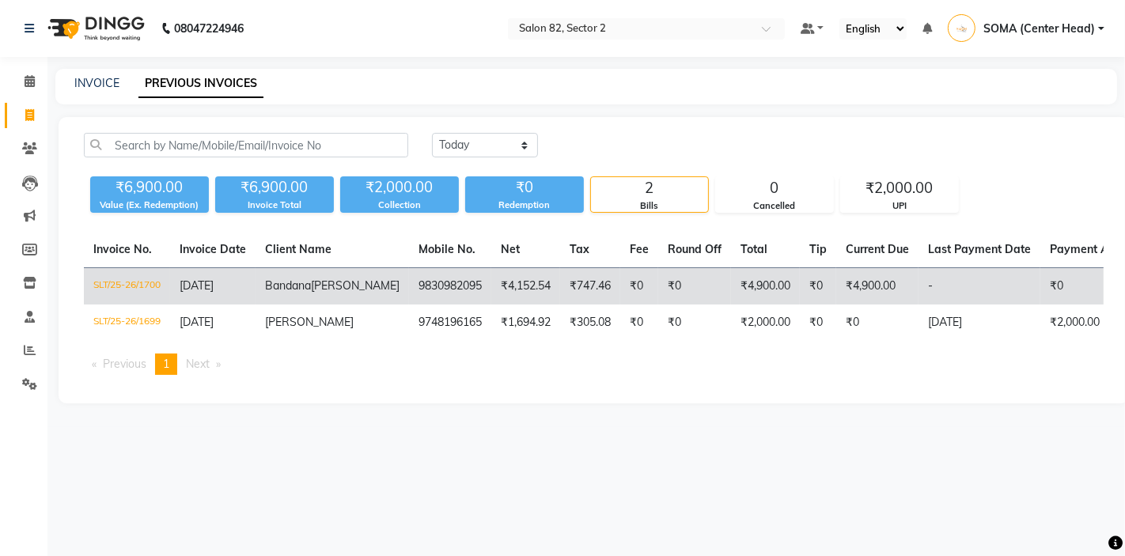
click at [836, 286] on td "₹4,900.00" at bounding box center [877, 286] width 82 height 37
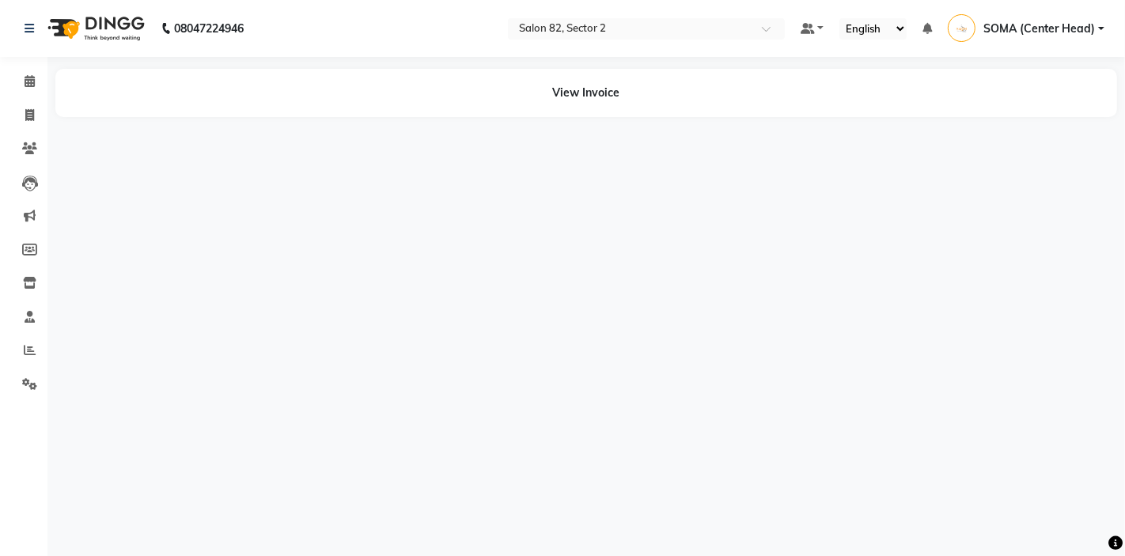
select select "en"
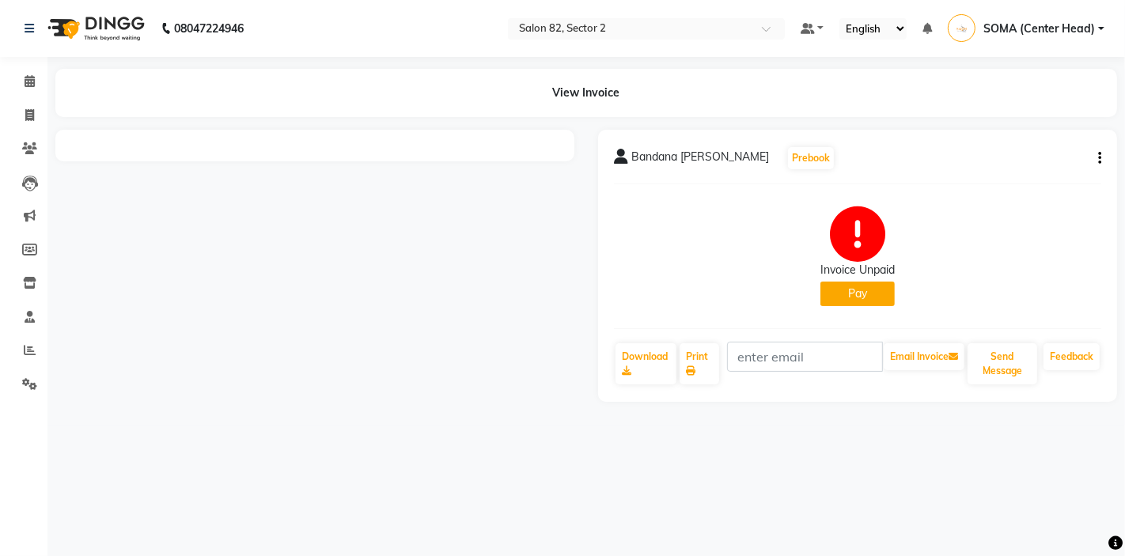
click at [876, 292] on button "Pay" at bounding box center [857, 294] width 74 height 25
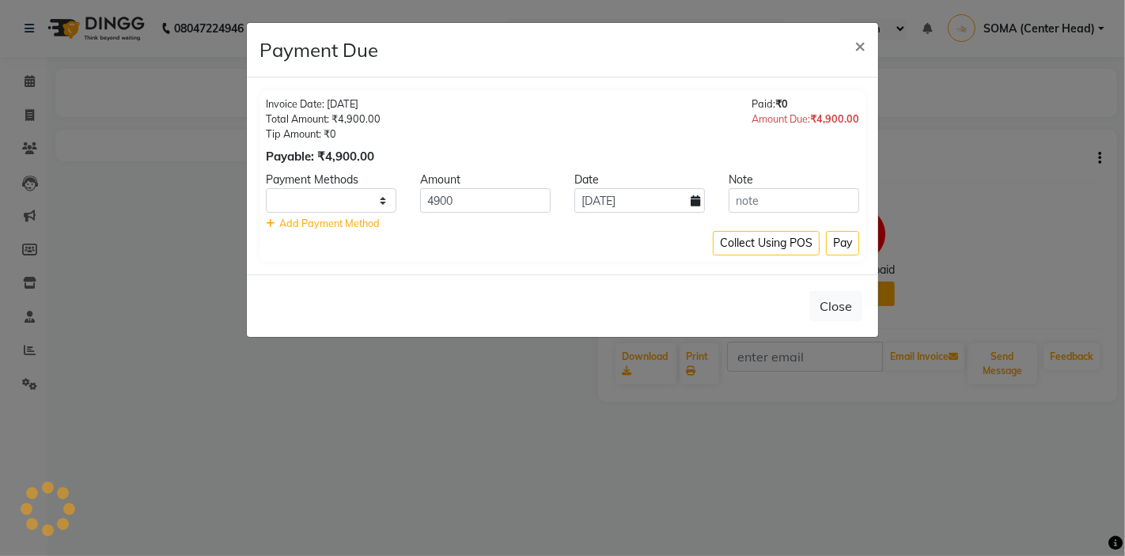
select select "1"
click at [846, 245] on button "Pay" at bounding box center [842, 243] width 33 height 25
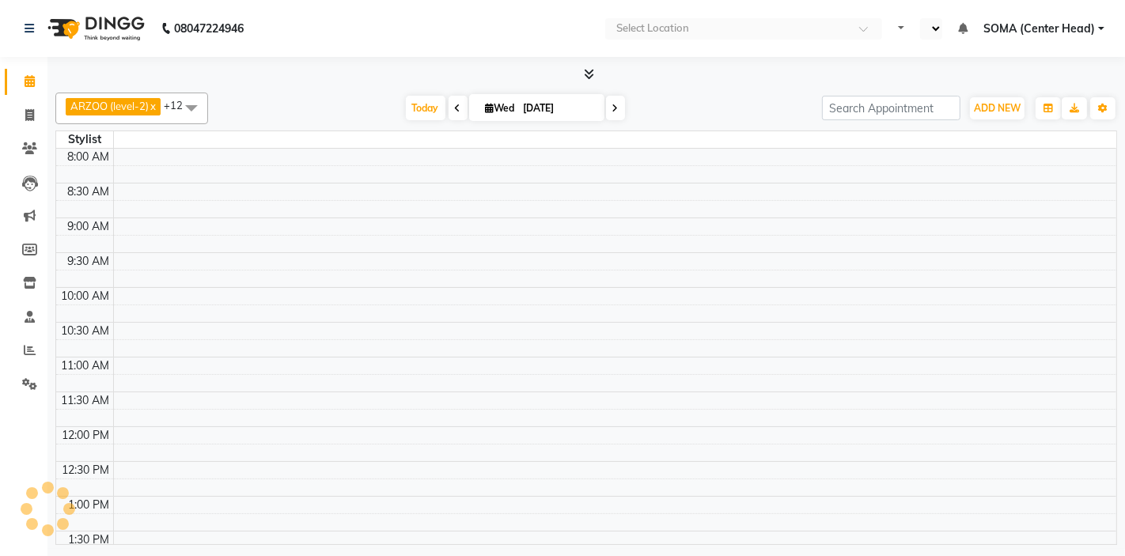
select select "en"
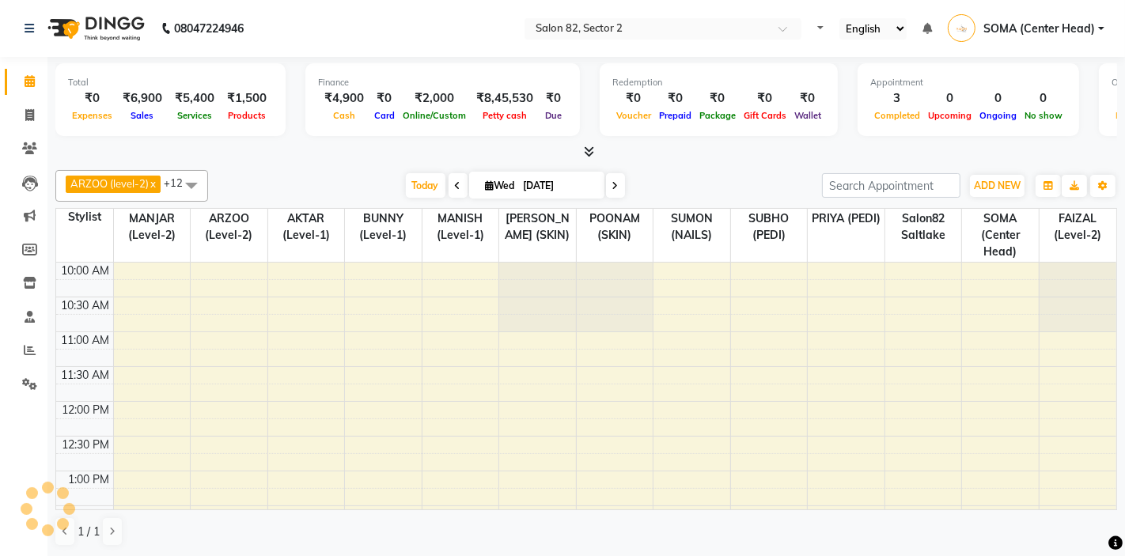
select select "en"
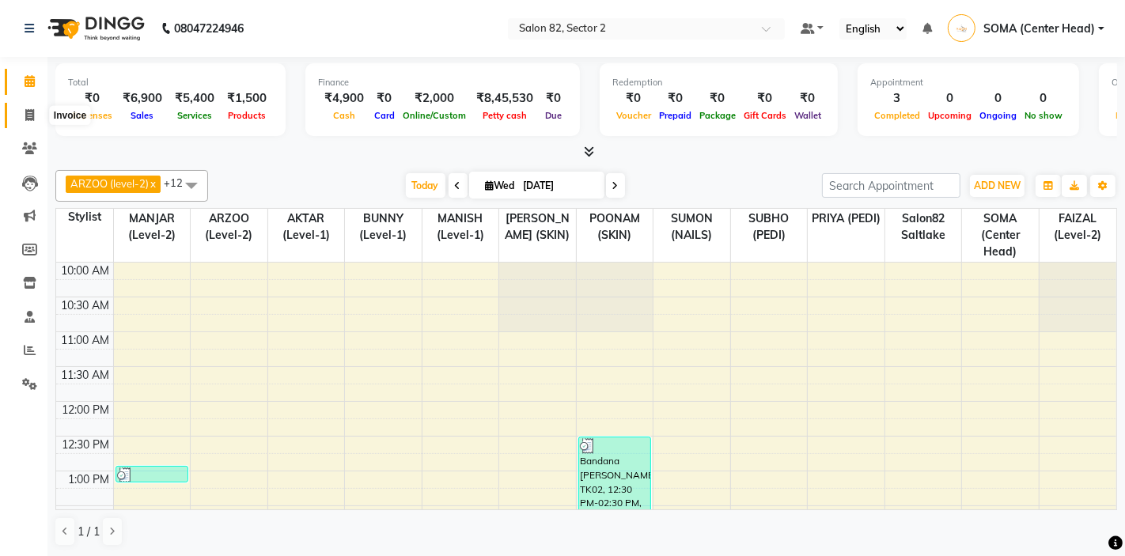
click at [27, 119] on icon at bounding box center [29, 115] width 9 height 12
select select "service"
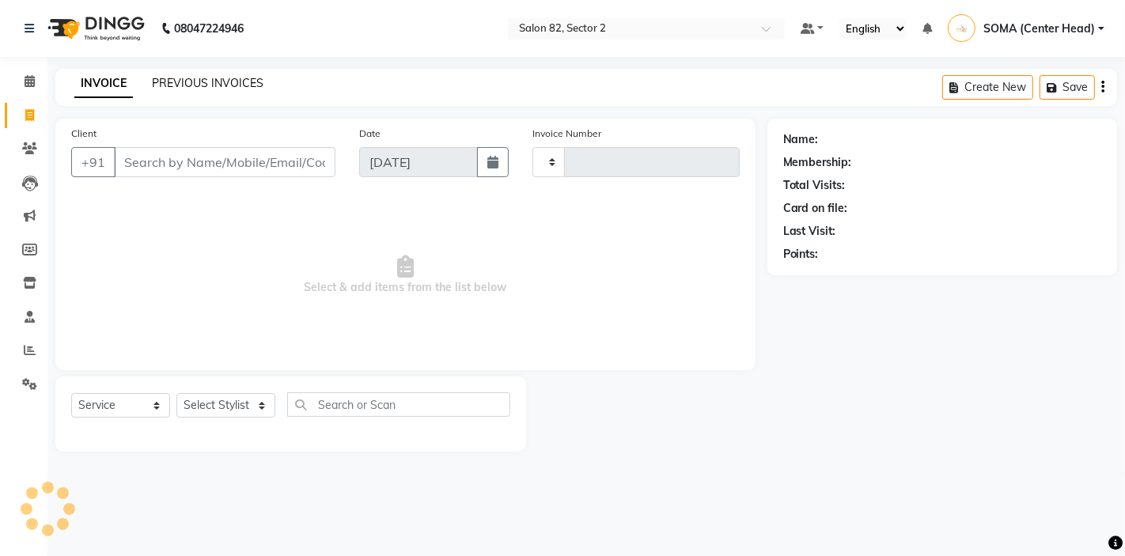
click at [219, 83] on link "PREVIOUS INVOICES" at bounding box center [208, 83] width 112 height 14
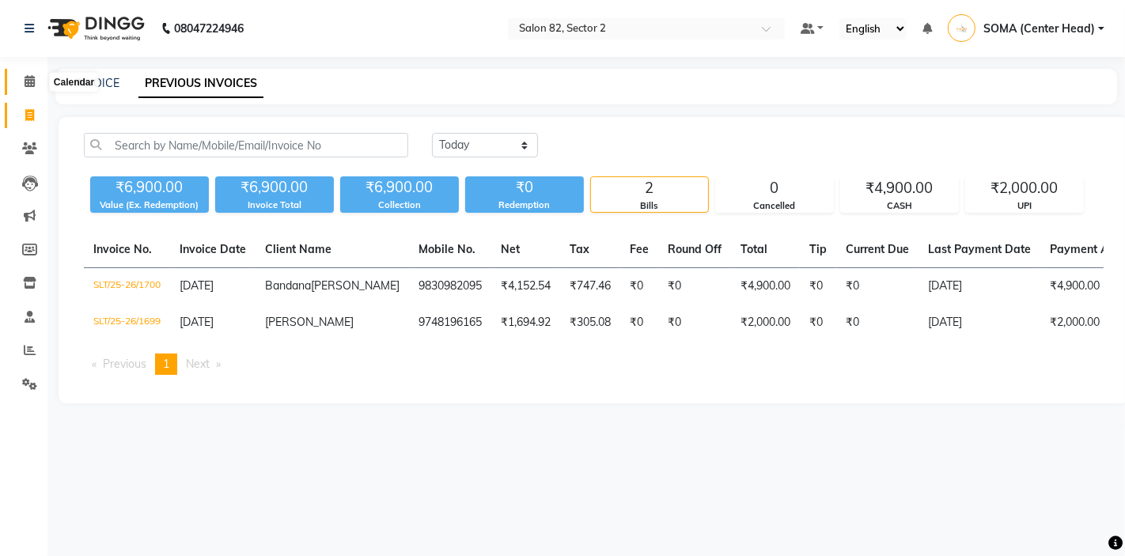
click at [32, 83] on icon at bounding box center [30, 81] width 10 height 12
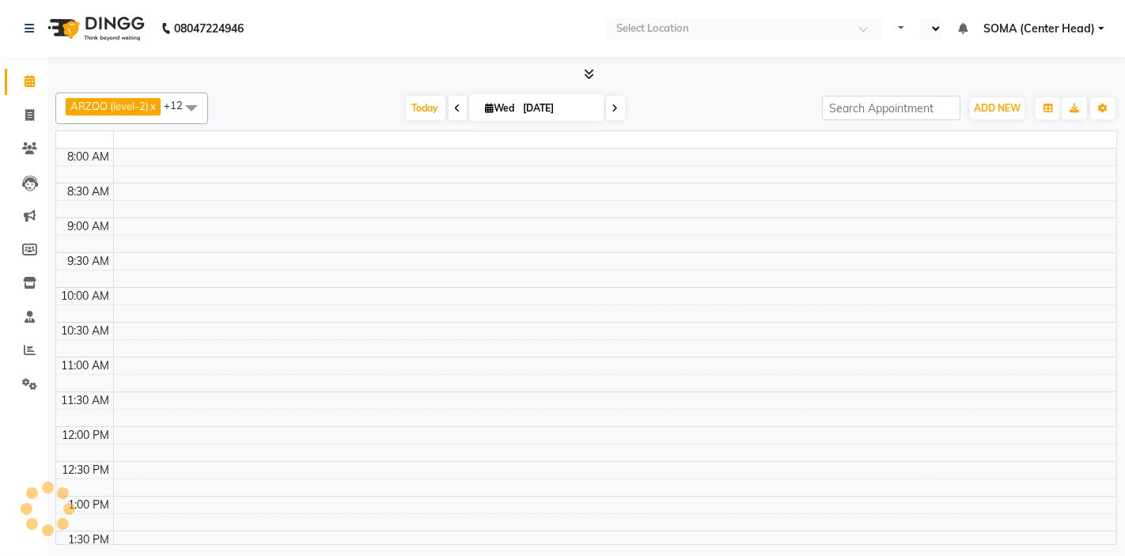
select select "en"
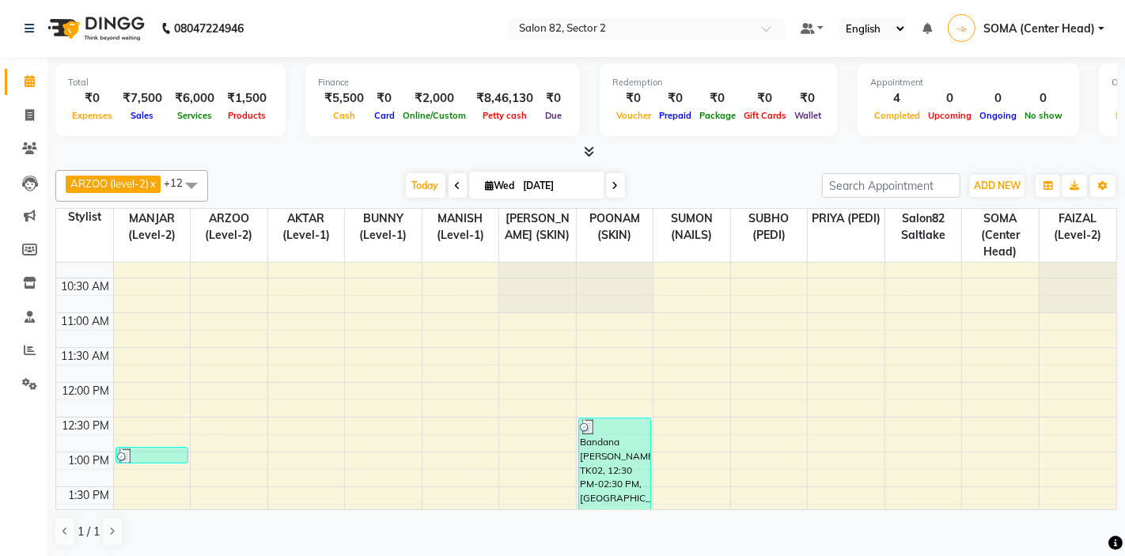
scroll to position [32, 0]
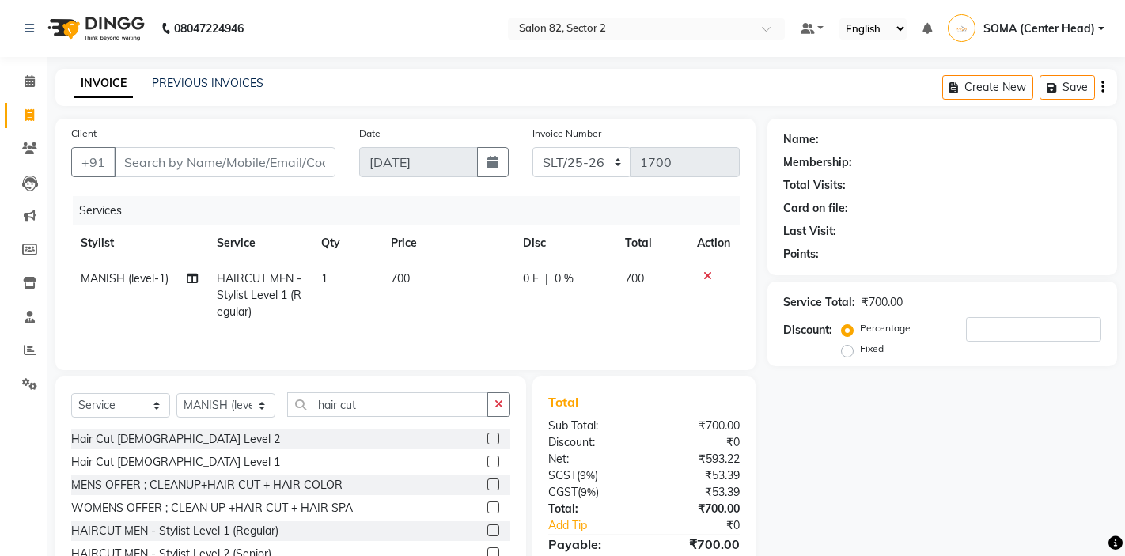
select select "service"
select select "67954"
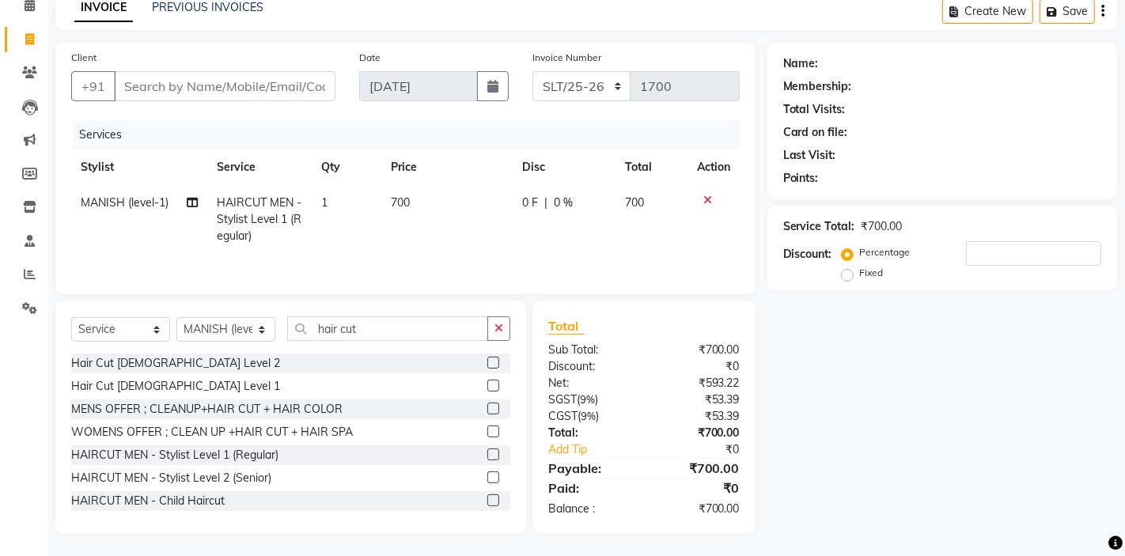
type input "9"
type input "0"
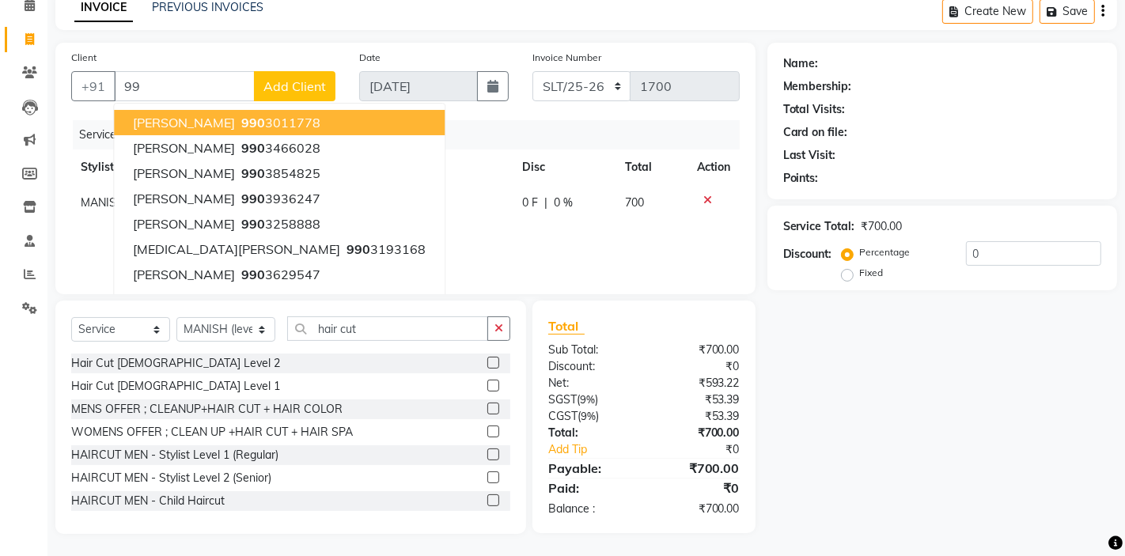
type input "9"
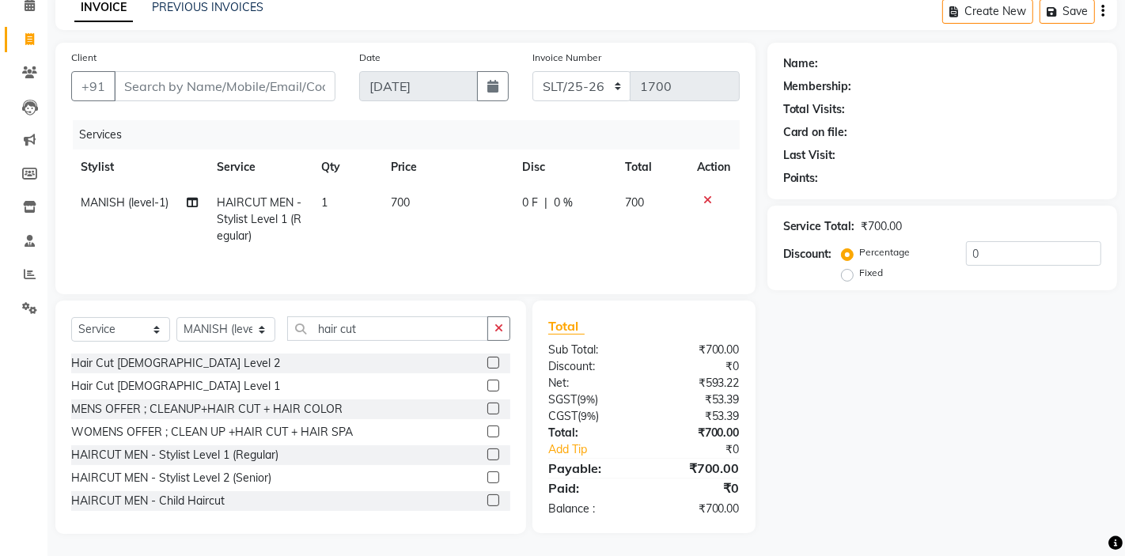
type input "3"
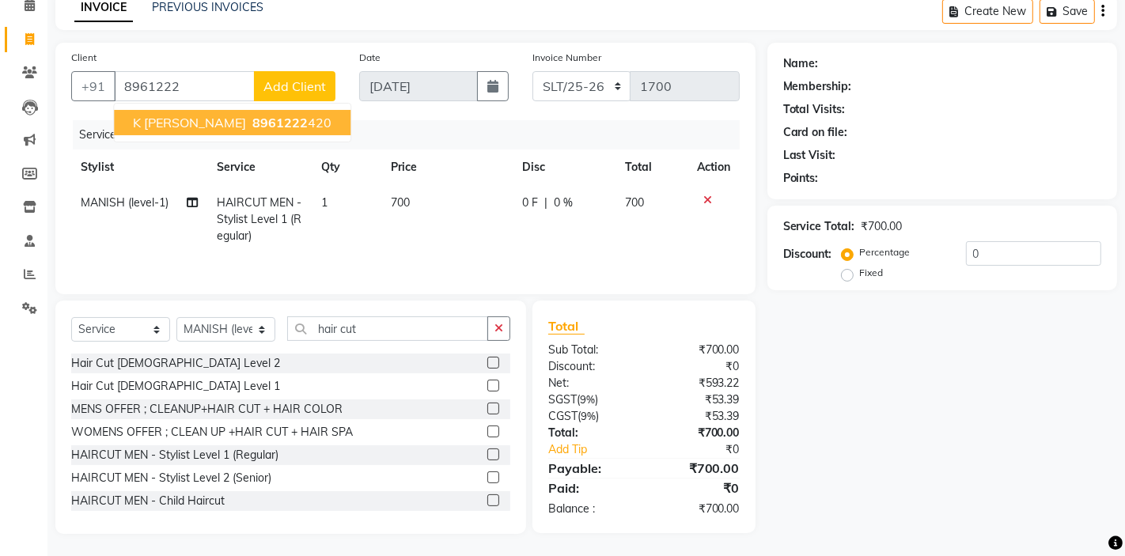
click at [249, 121] on ngb-highlight "8961222 420" at bounding box center [290, 123] width 82 height 16
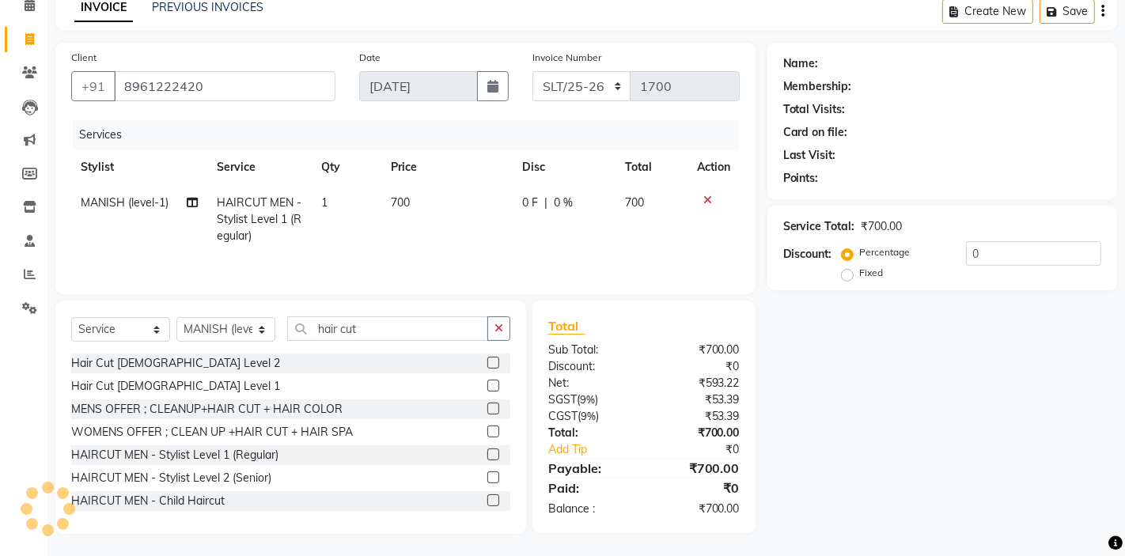
type input "8961222420"
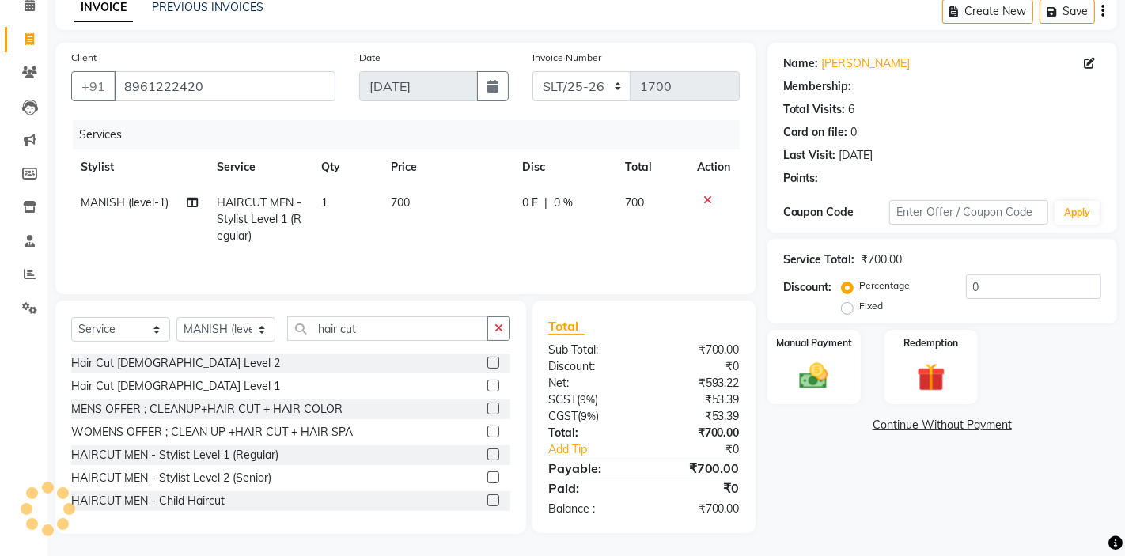
select select "1: Object"
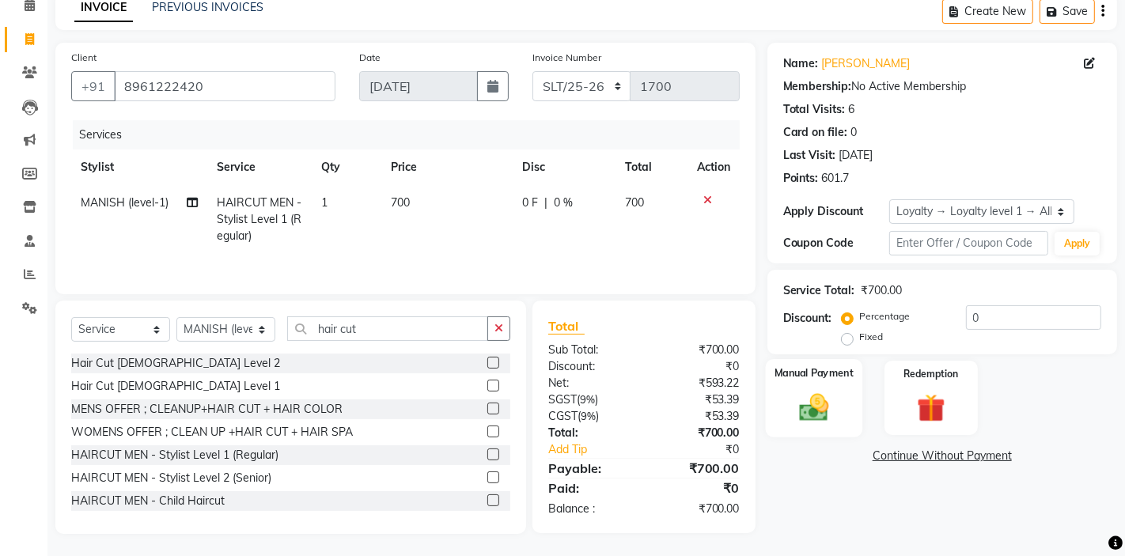
click at [813, 415] on img at bounding box center [814, 407] width 48 height 34
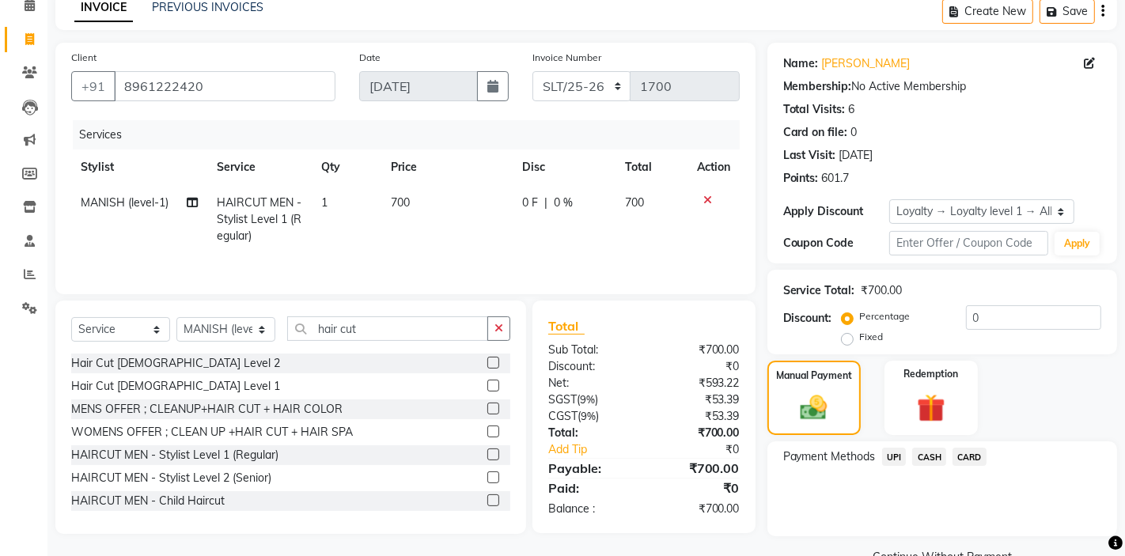
click at [924, 457] on span "CASH" at bounding box center [929, 457] width 34 height 18
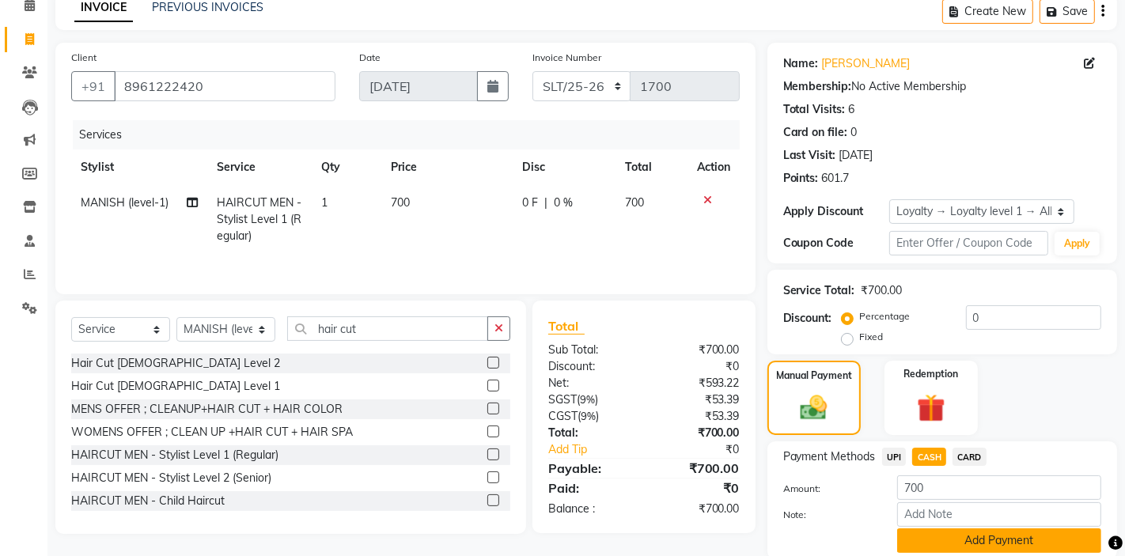
click at [922, 533] on button "Add Payment" at bounding box center [999, 540] width 204 height 25
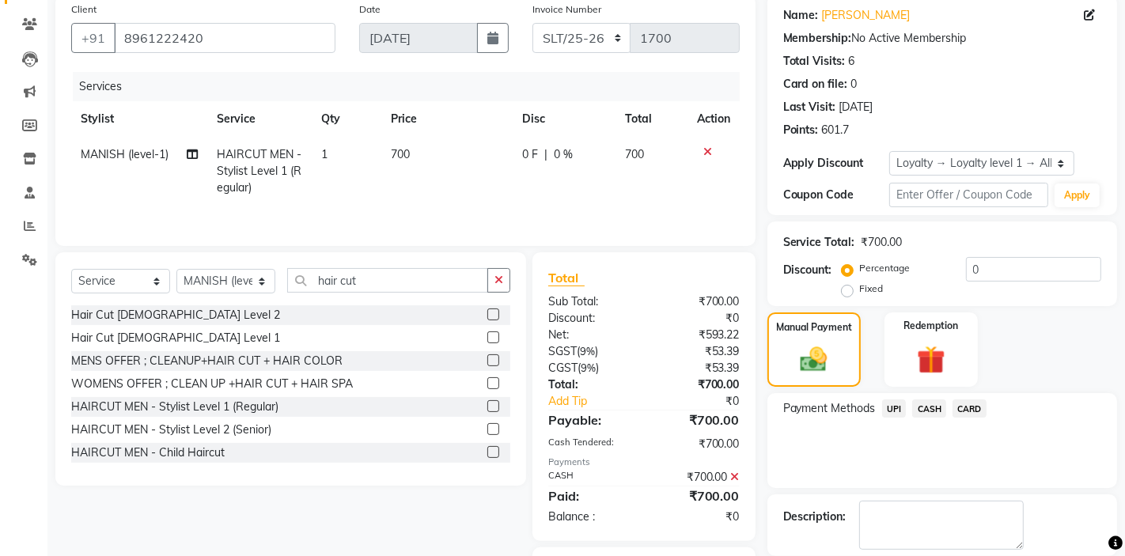
scroll to position [210, 0]
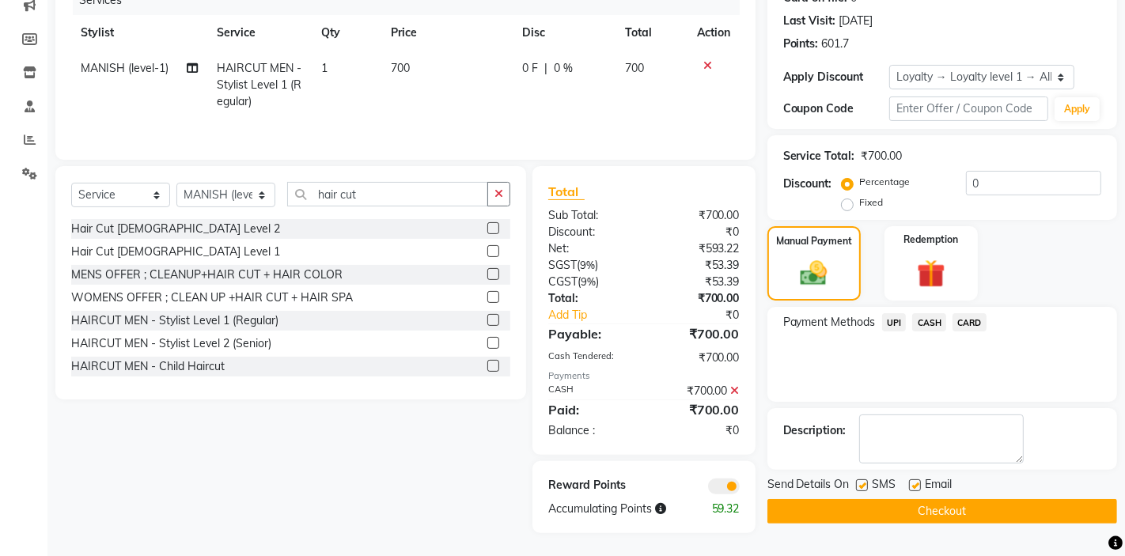
click at [900, 510] on button "Checkout" at bounding box center [942, 511] width 350 height 25
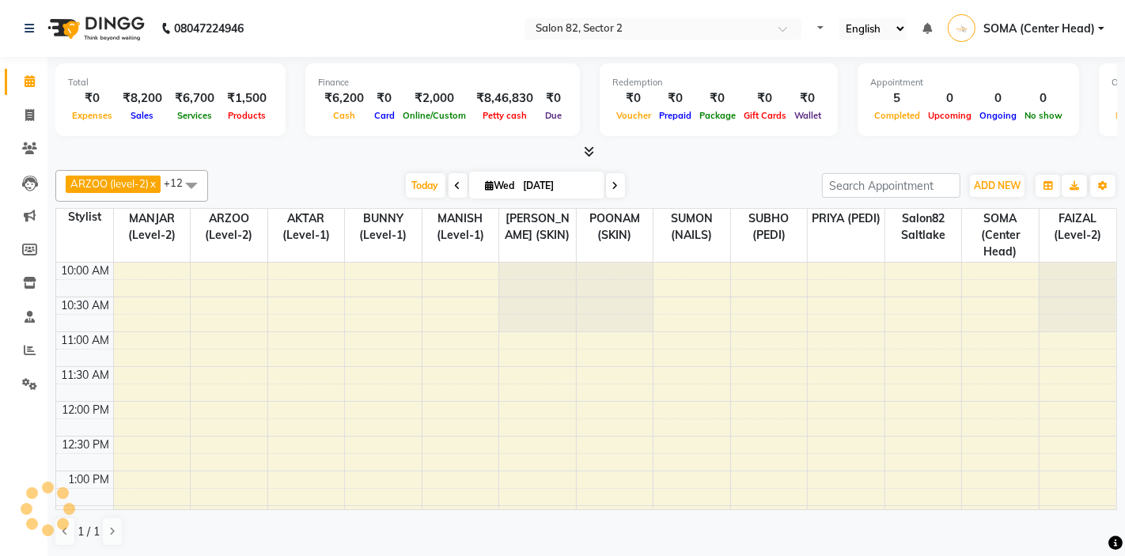
select select "en"
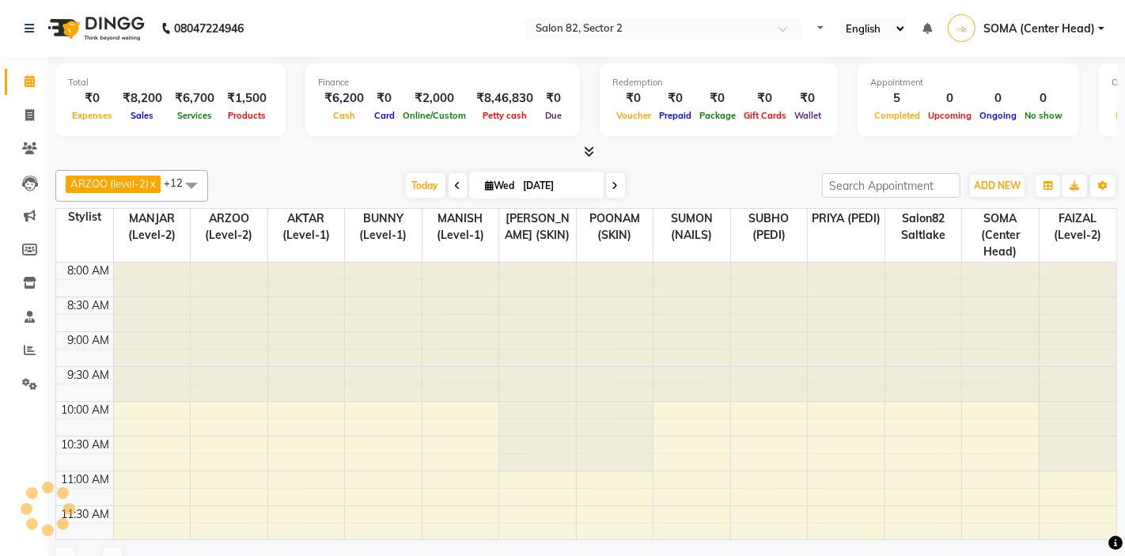
select select "en"
